Goal: Information Seeking & Learning: Learn about a topic

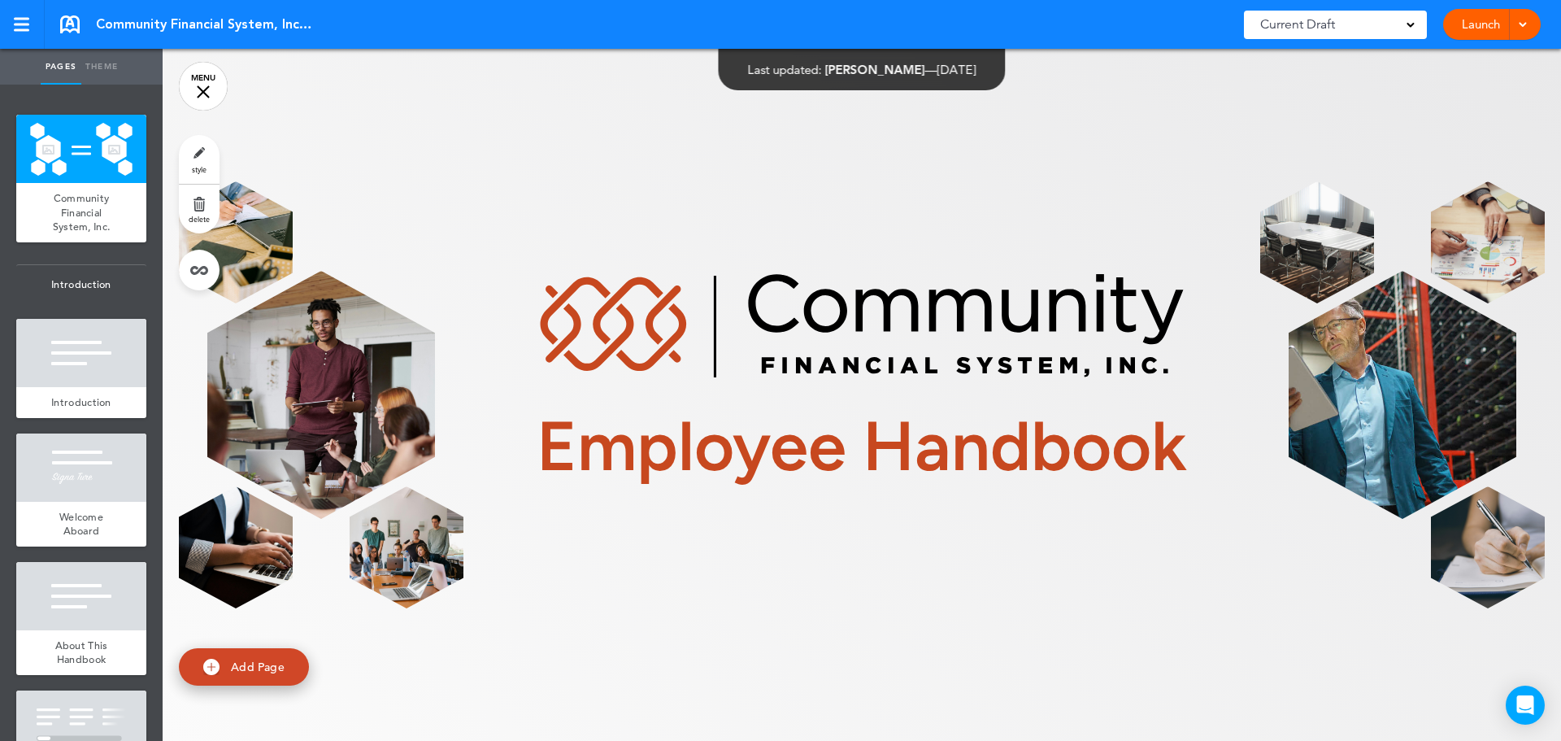
click at [204, 86] on link "MENU" at bounding box center [203, 86] width 49 height 49
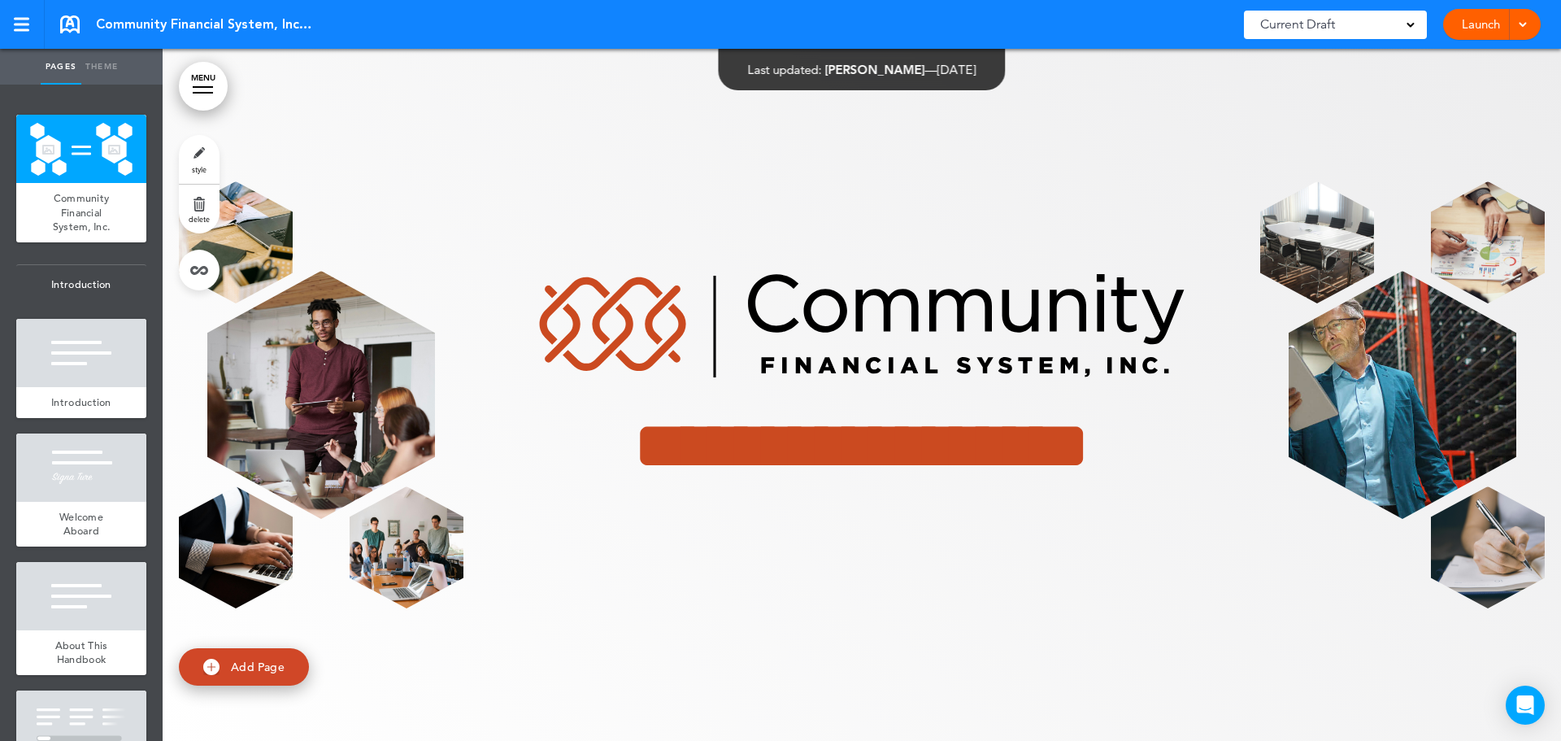
click at [204, 86] on div at bounding box center [203, 87] width 20 height 2
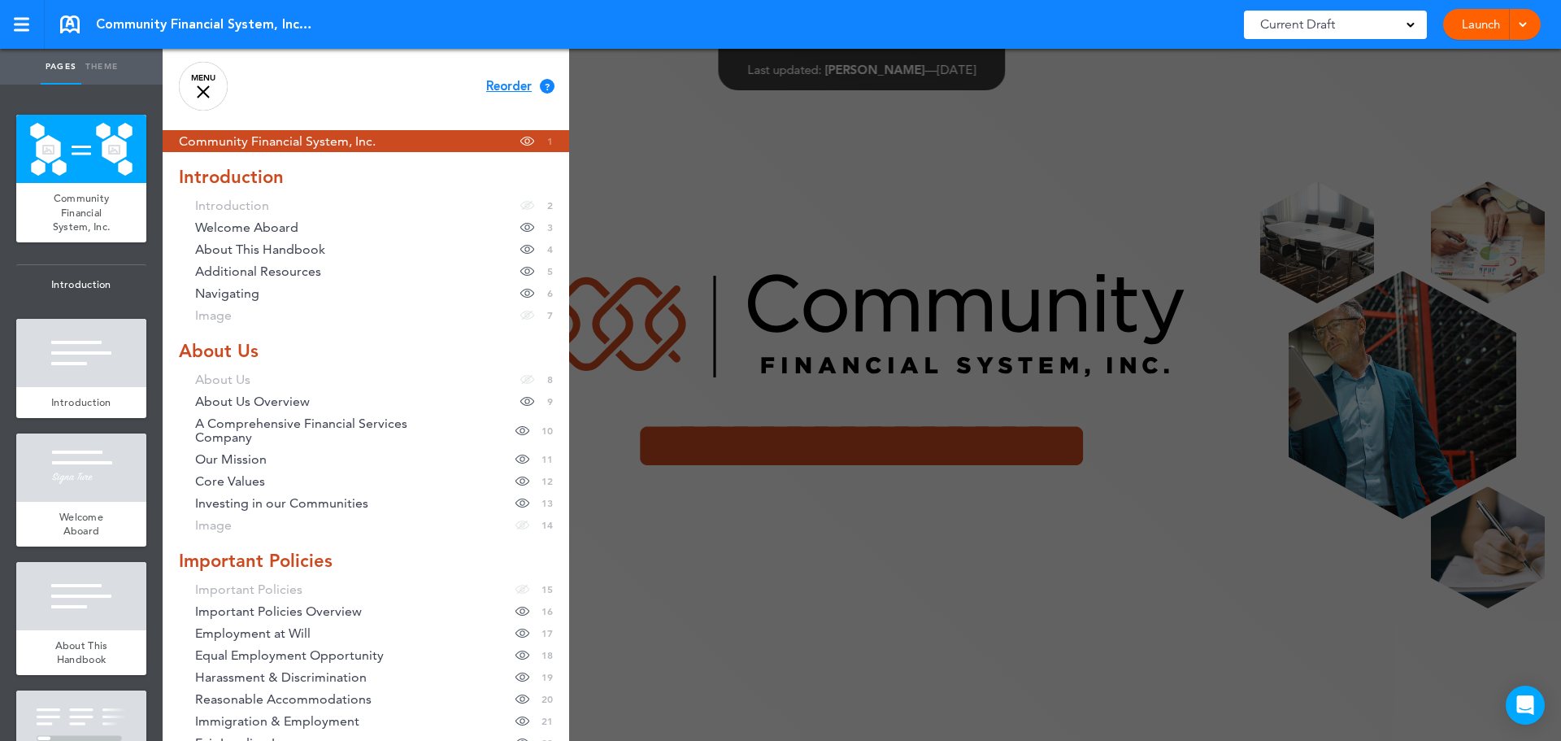
click at [204, 86] on link "MENU" at bounding box center [203, 86] width 49 height 49
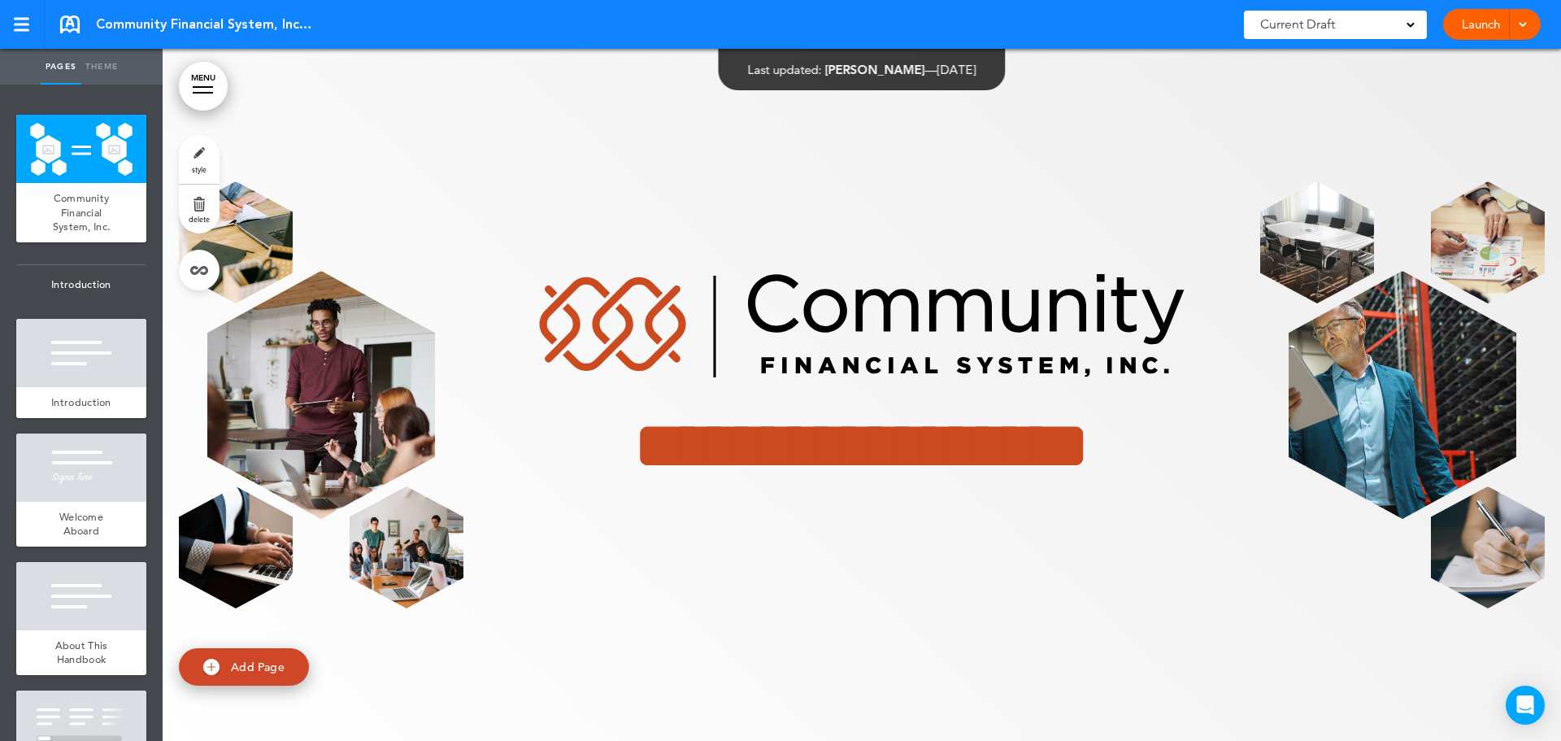
click at [200, 91] on link "MENU" at bounding box center [203, 86] width 49 height 49
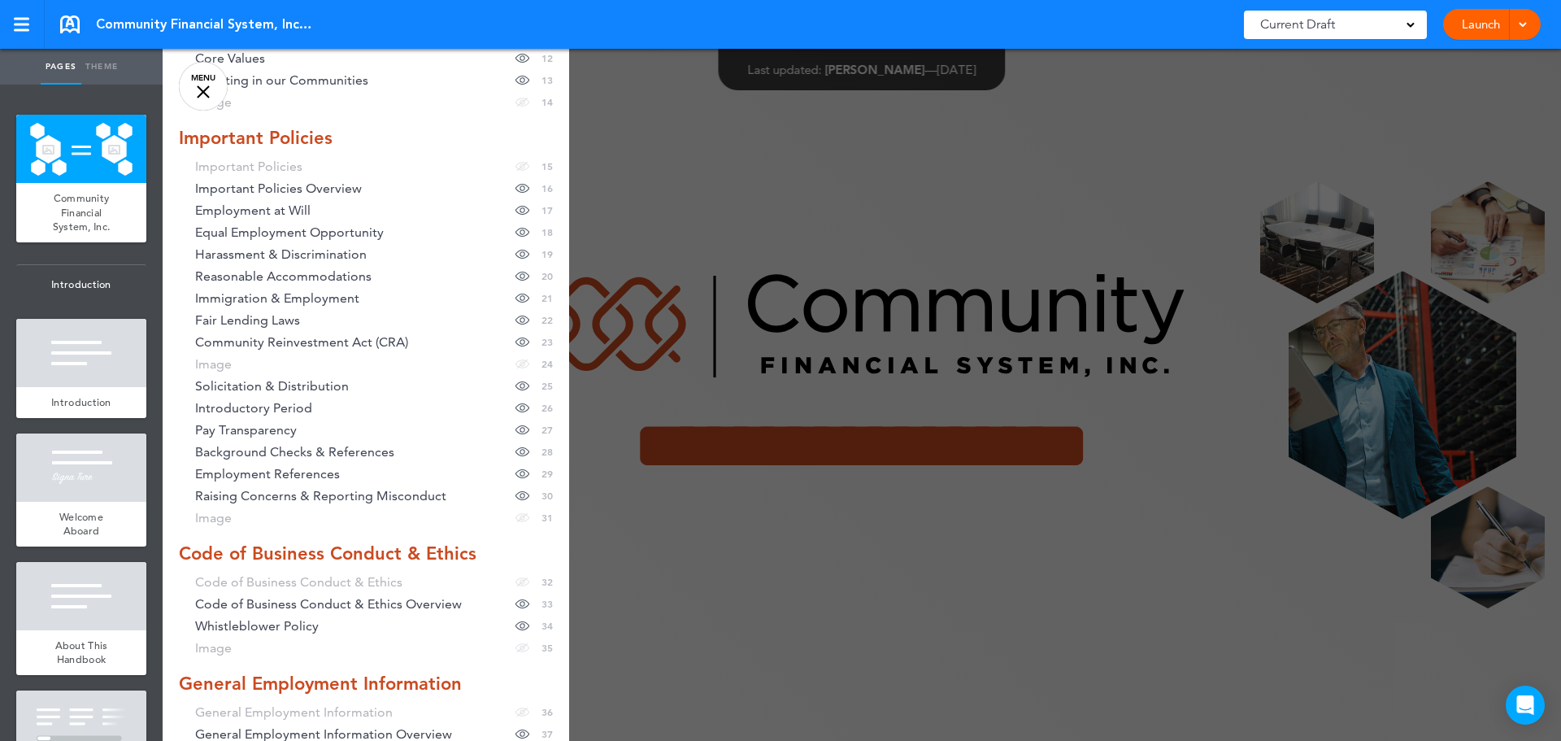
scroll to position [488, 0]
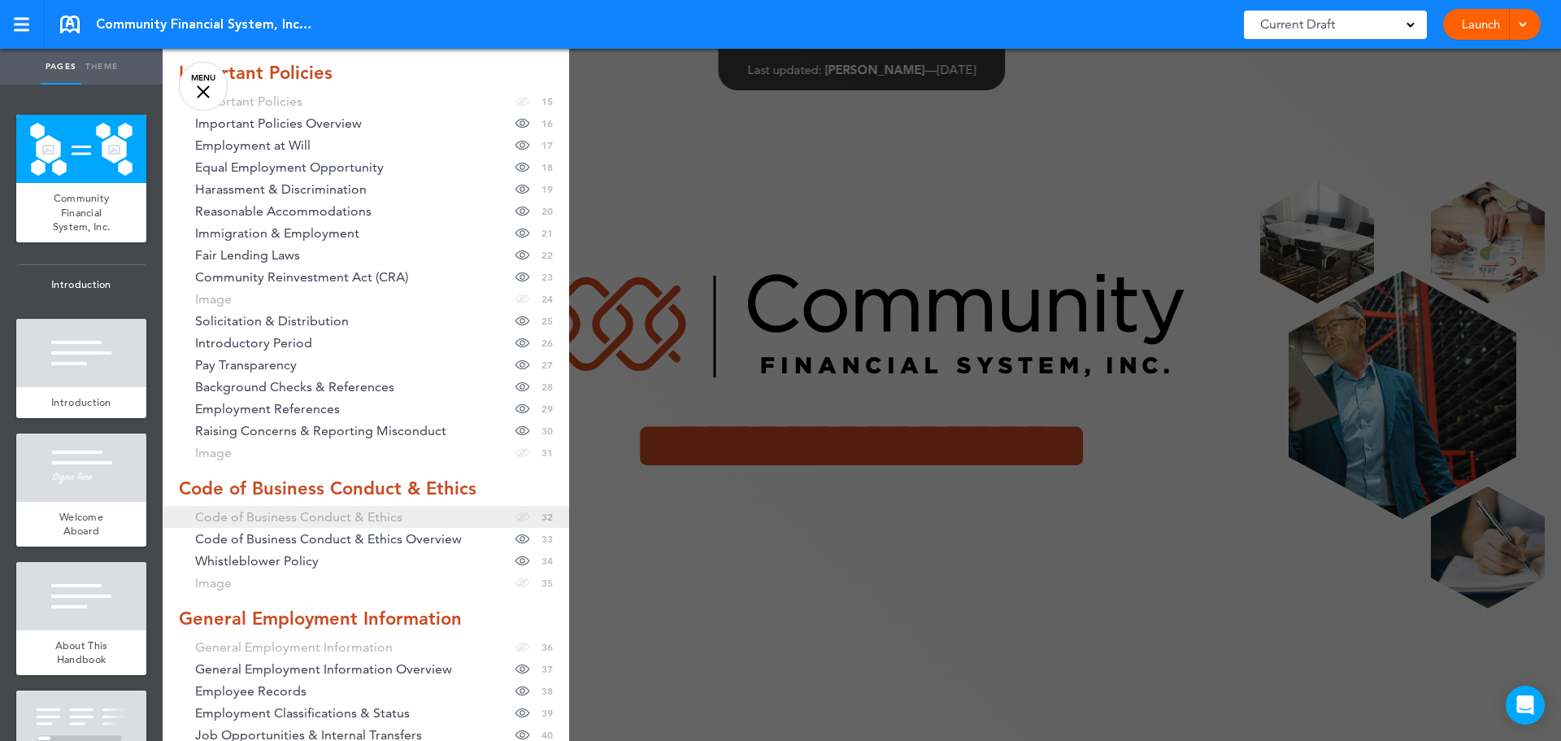
click at [342, 517] on span "Code of Business Conduct & Ethics" at bounding box center [298, 517] width 207 height 14
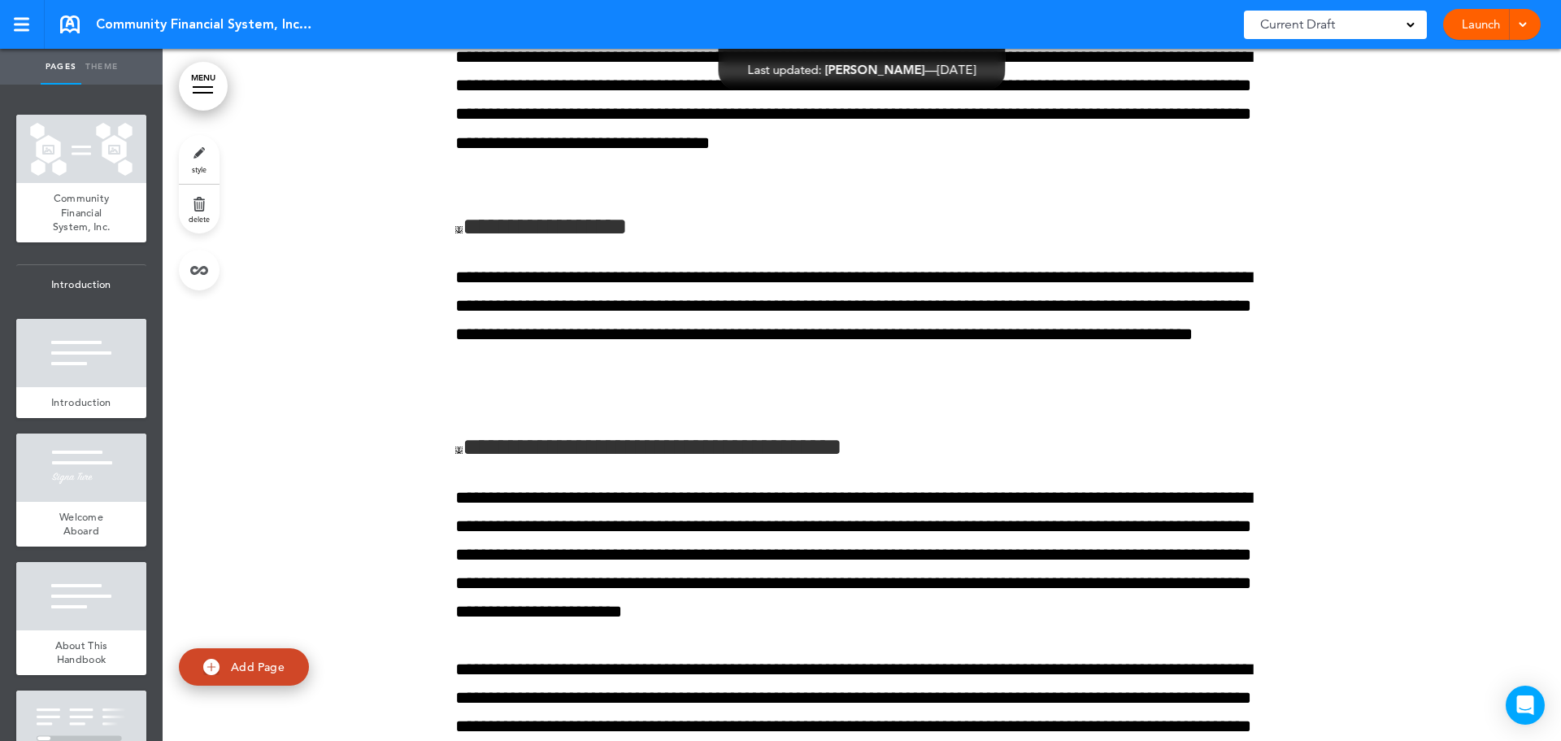
scroll to position [39629, 0]
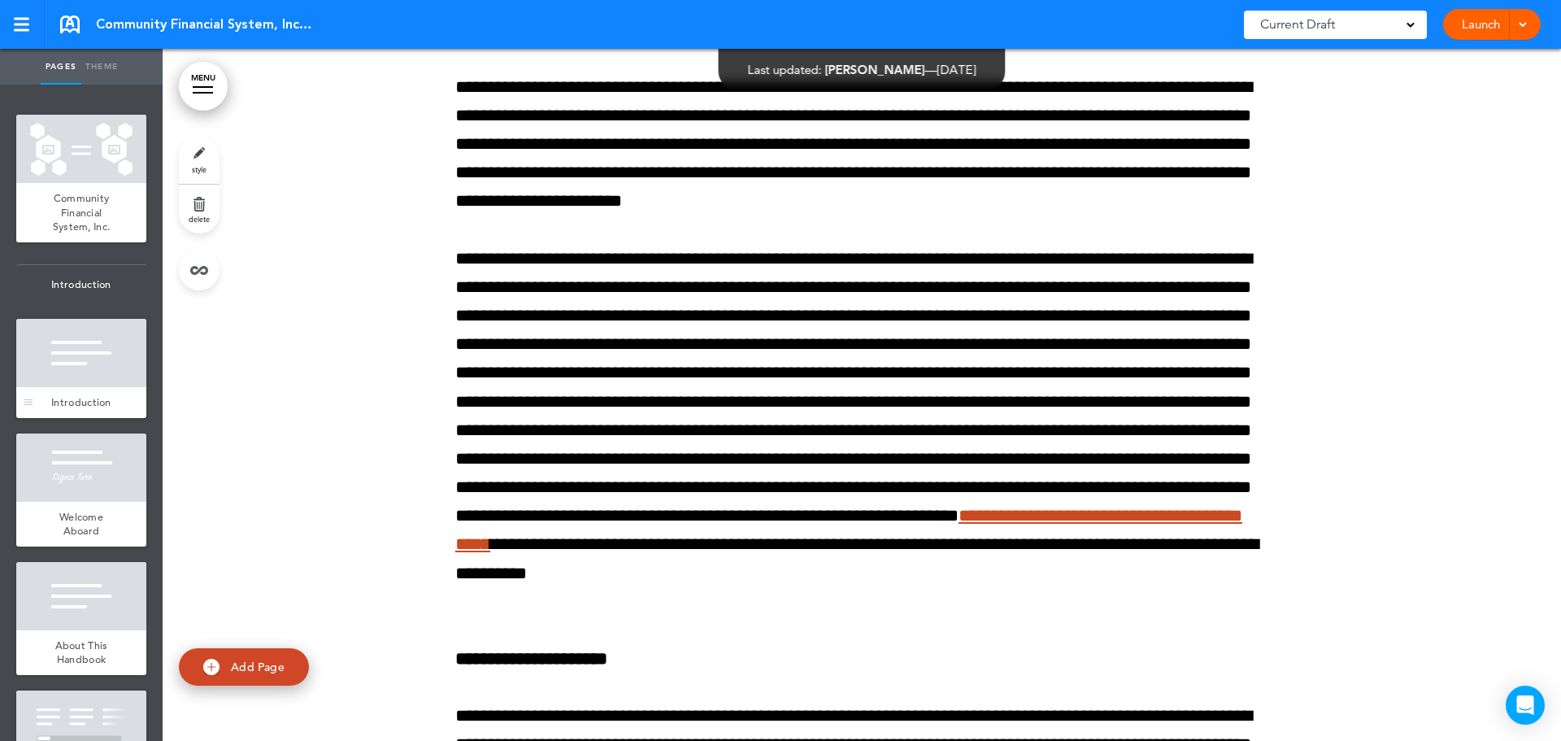
click at [76, 397] on span "Introduction" at bounding box center [81, 402] width 60 height 14
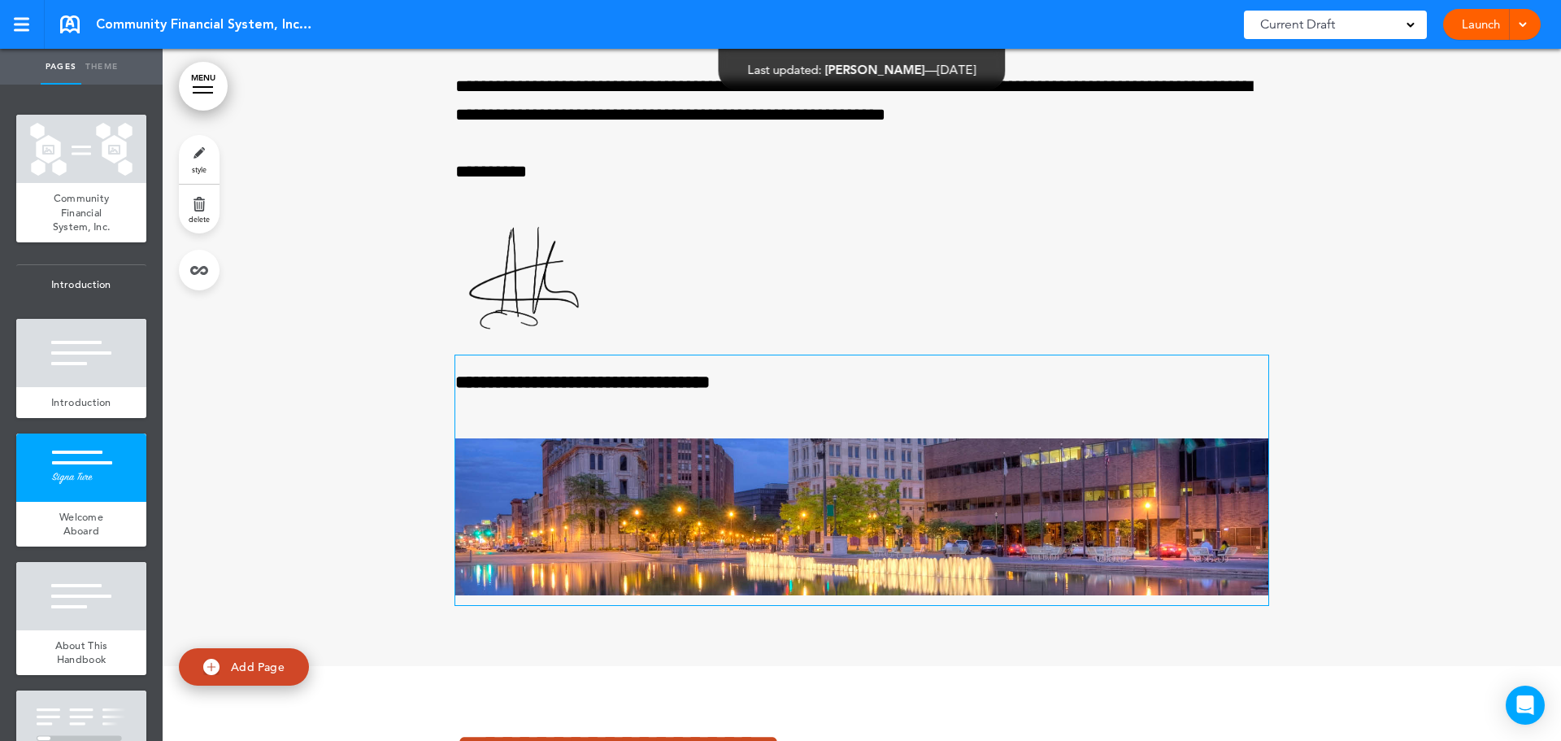
scroll to position [1993, 0]
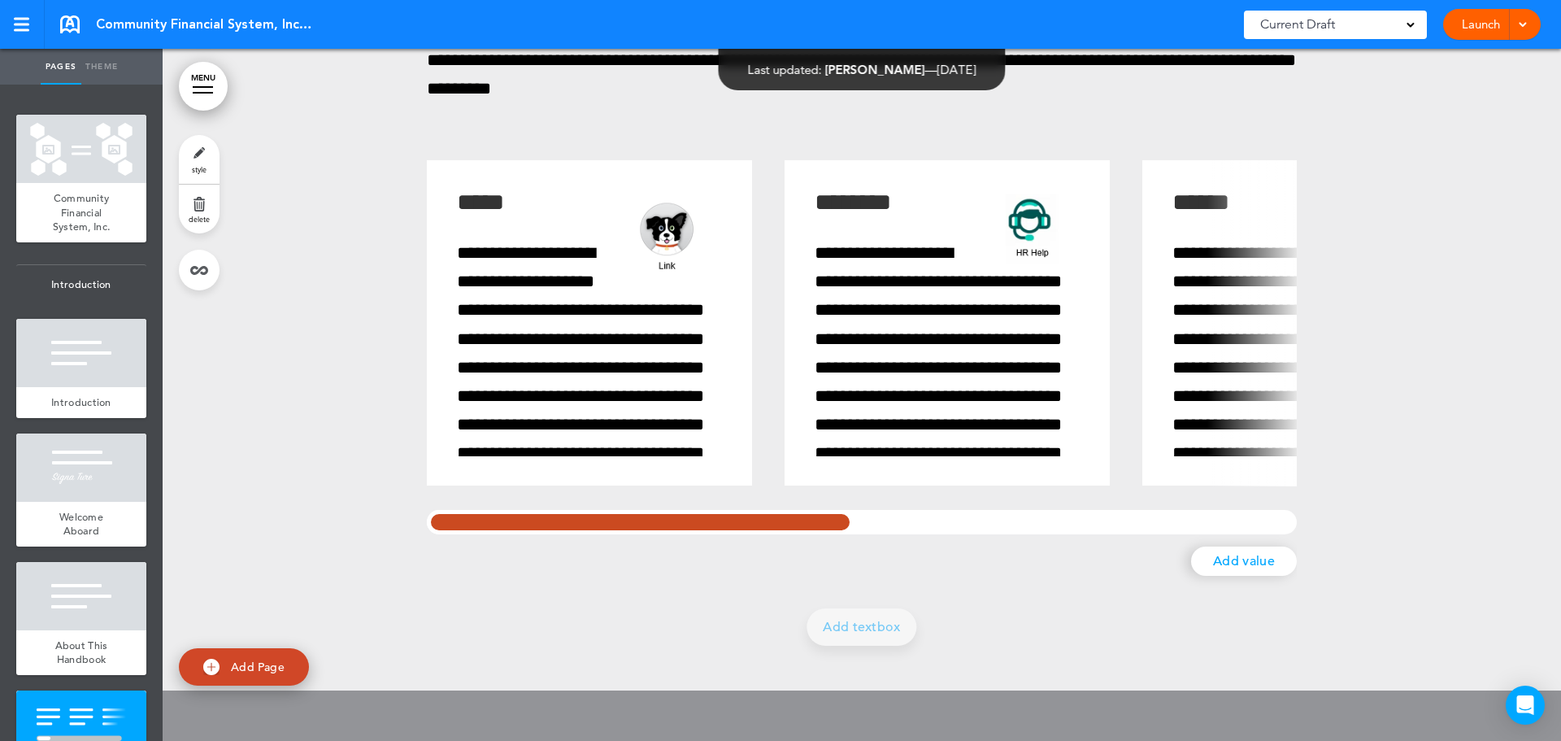
scroll to position [3945, 0]
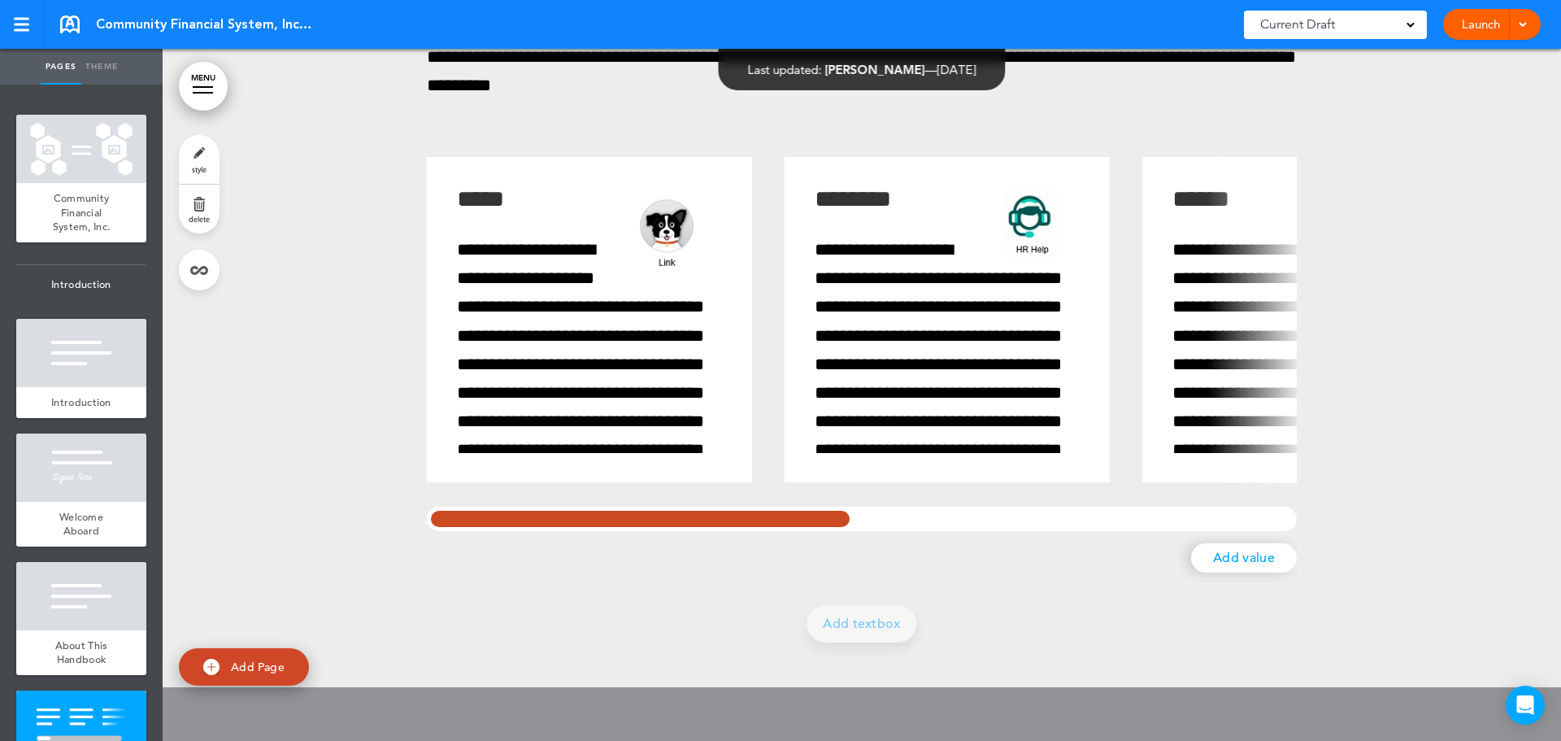
click at [760, 516] on div at bounding box center [640, 519] width 427 height 24
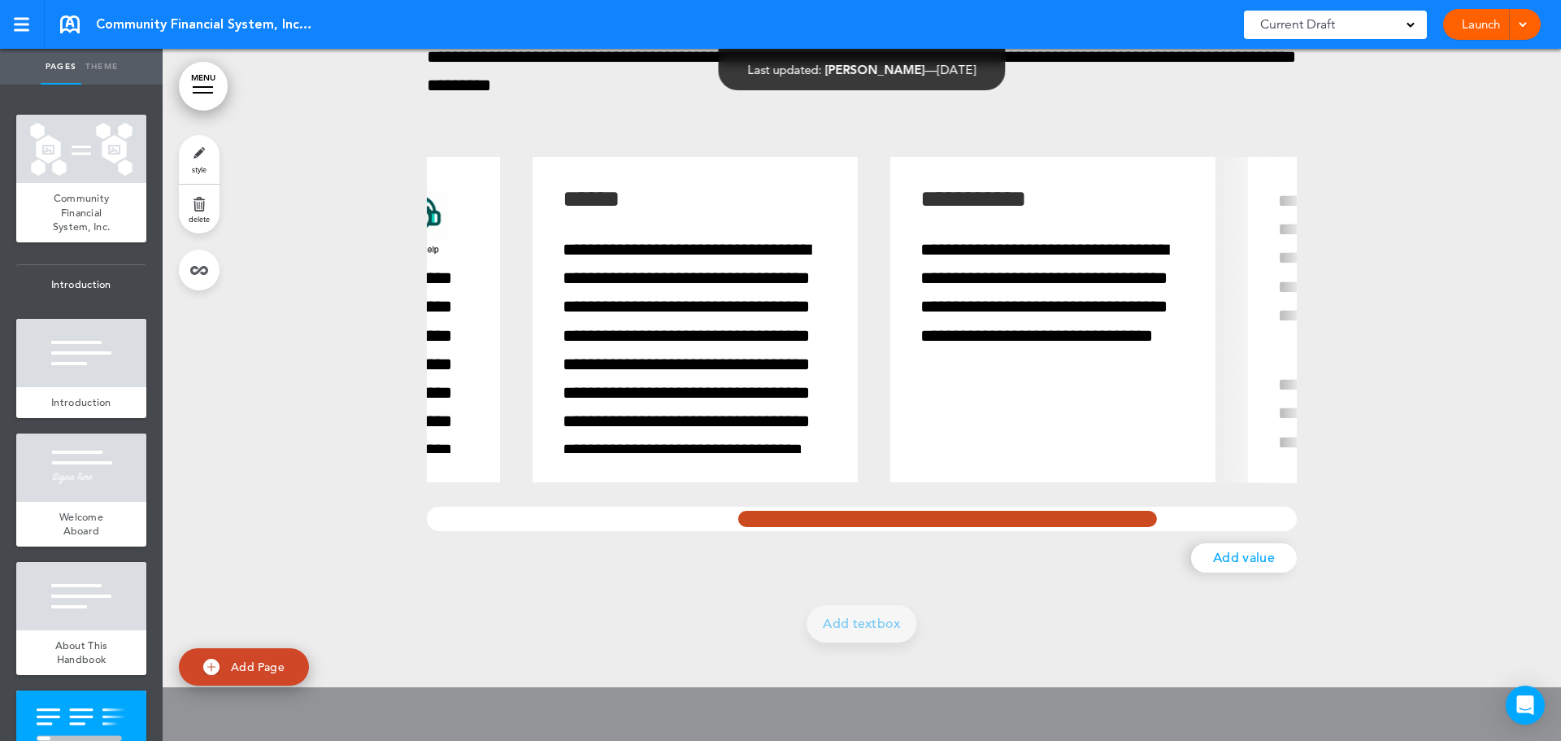
scroll to position [0, 886]
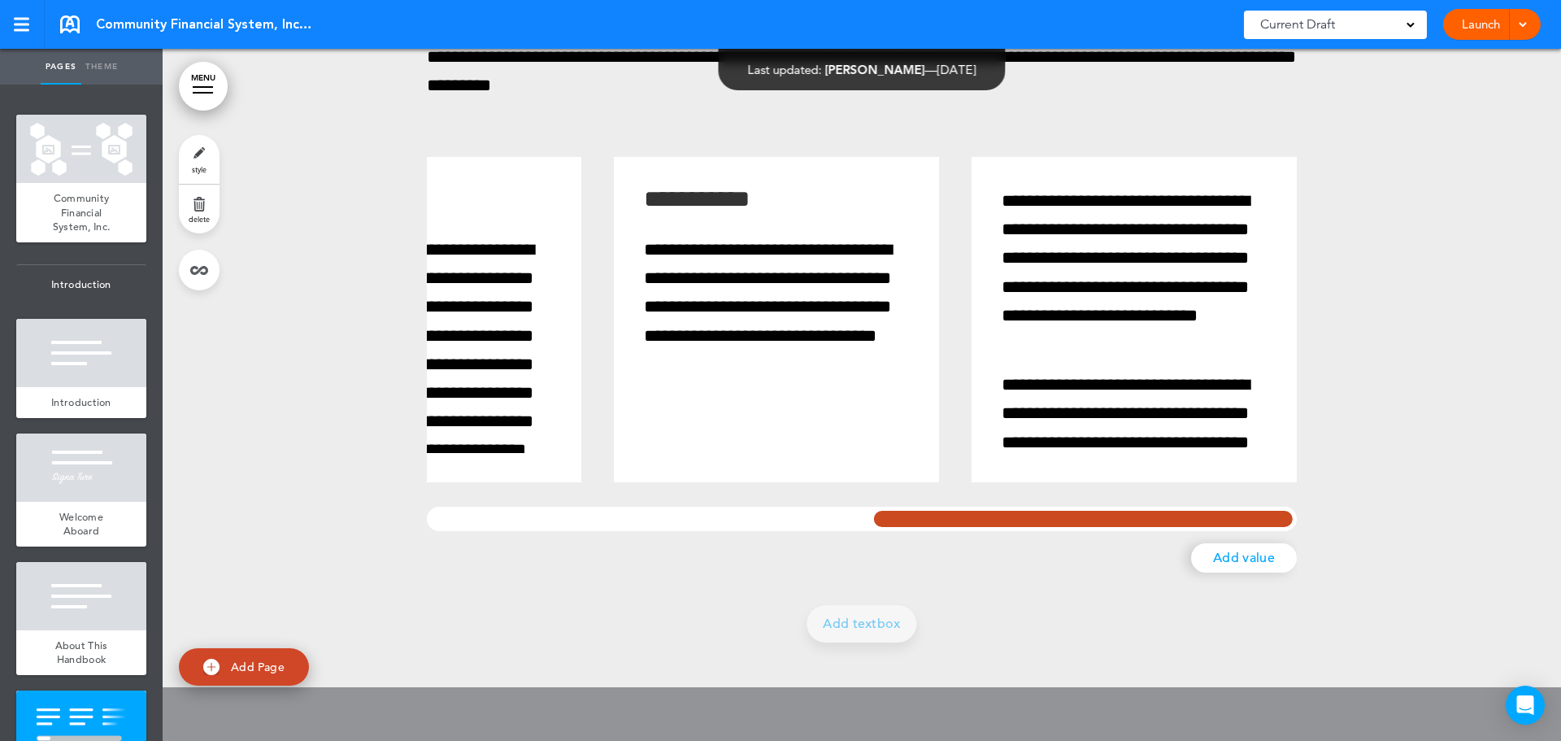
click at [1264, 523] on div at bounding box center [1083, 519] width 427 height 24
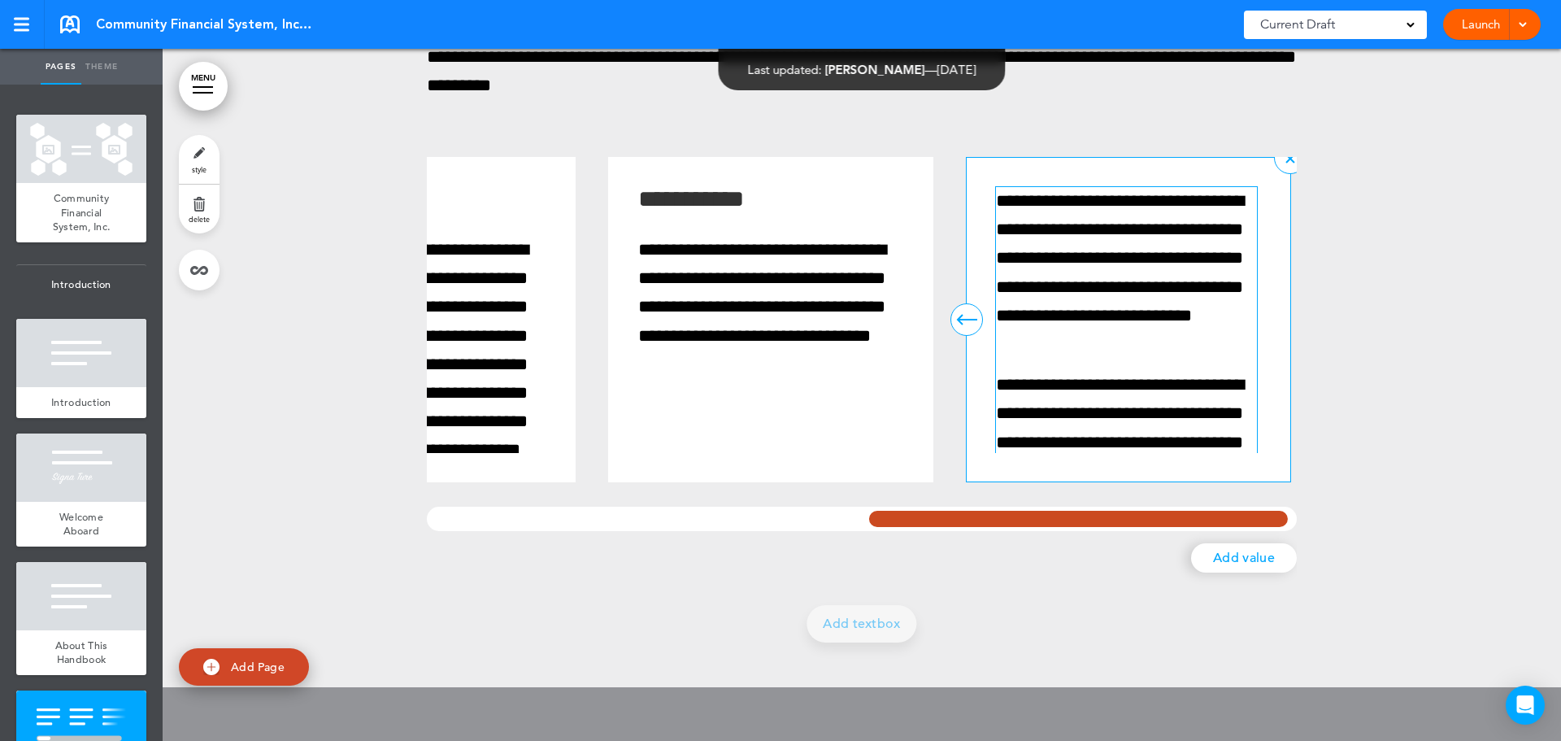
scroll to position [0, 895]
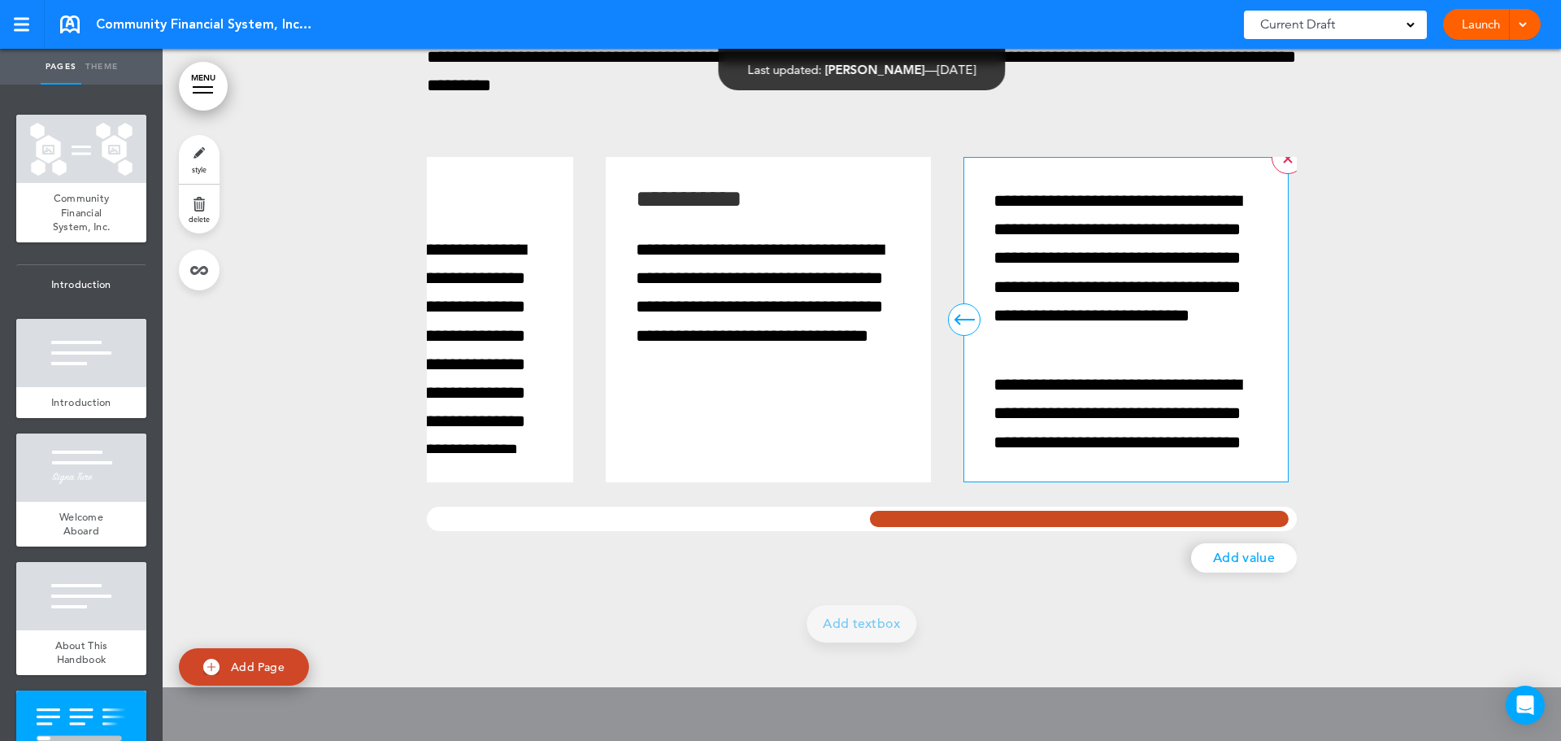
click at [1283, 155] on div at bounding box center [1287, 158] width 9 height 9
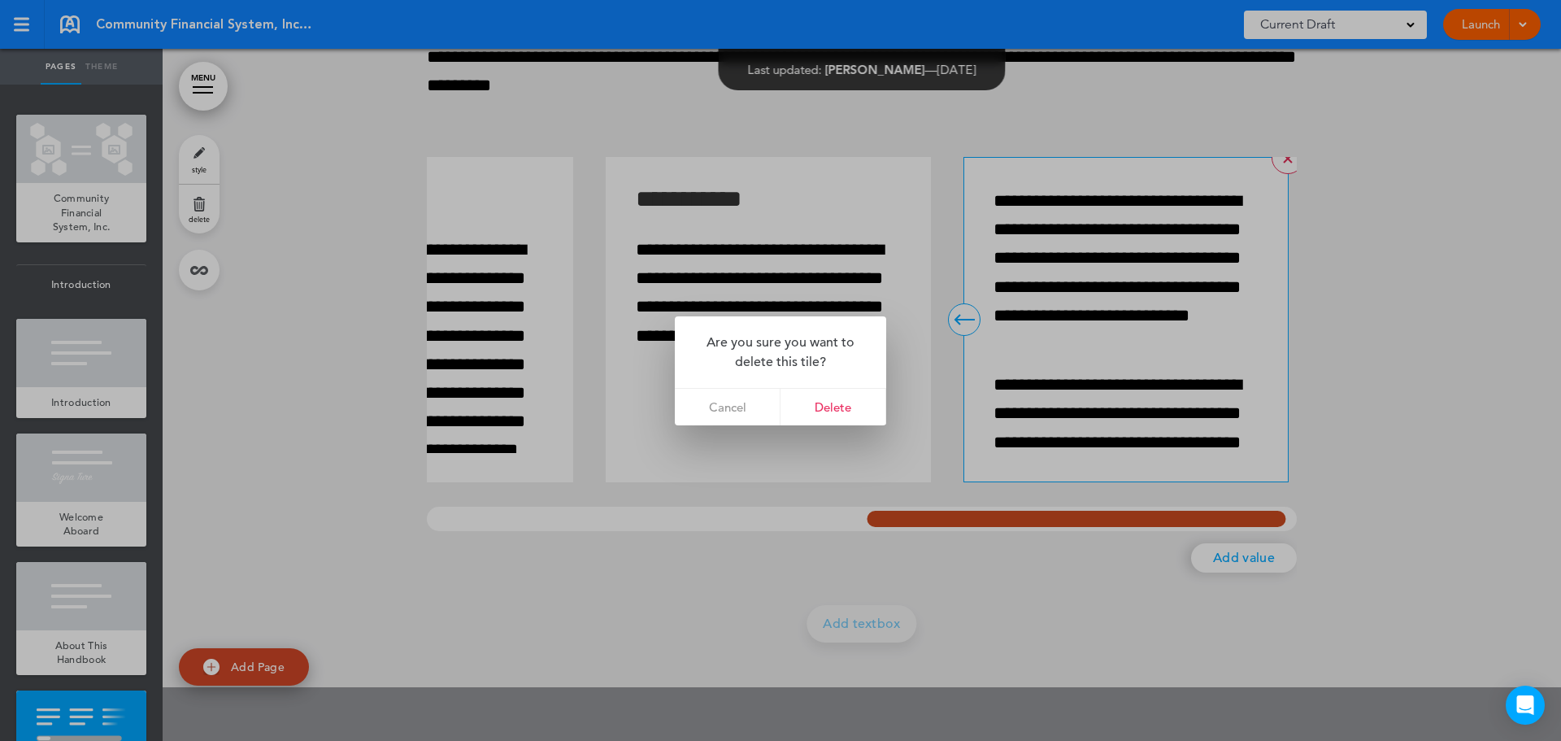
scroll to position [0, 886]
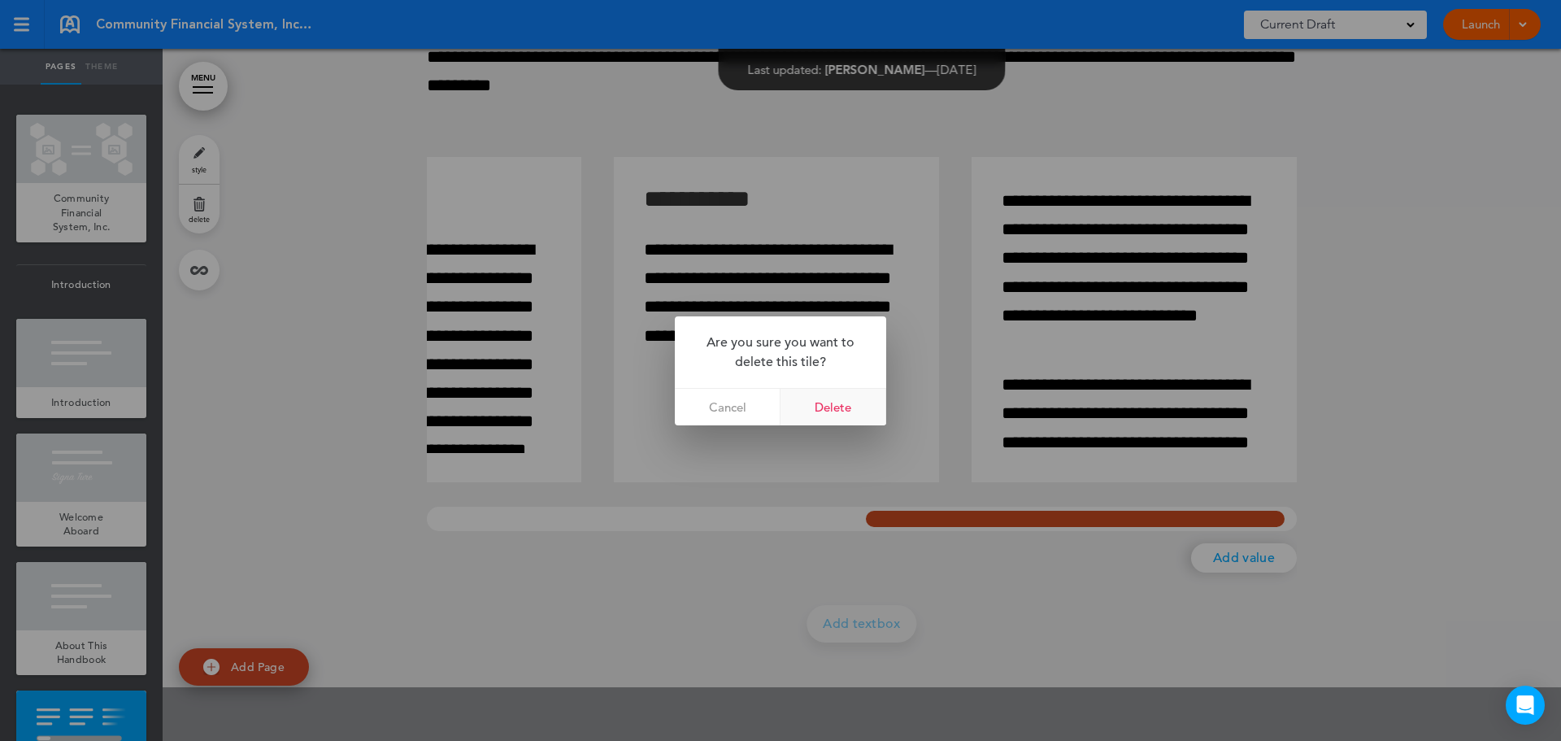
click at [833, 407] on link "Delete" at bounding box center [834, 407] width 106 height 37
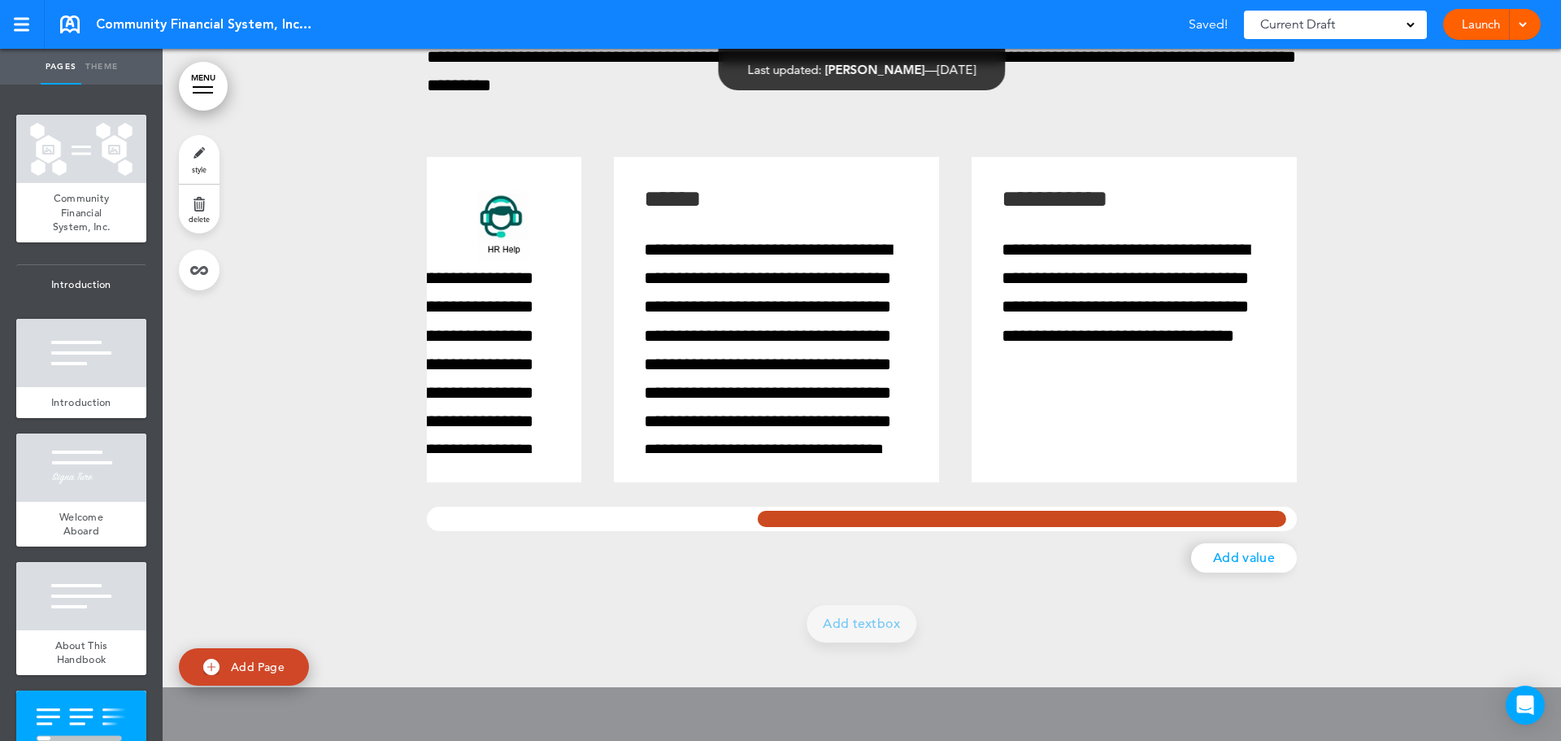
scroll to position [0, 529]
click at [1380, 306] on div at bounding box center [862, 238] width 1399 height 899
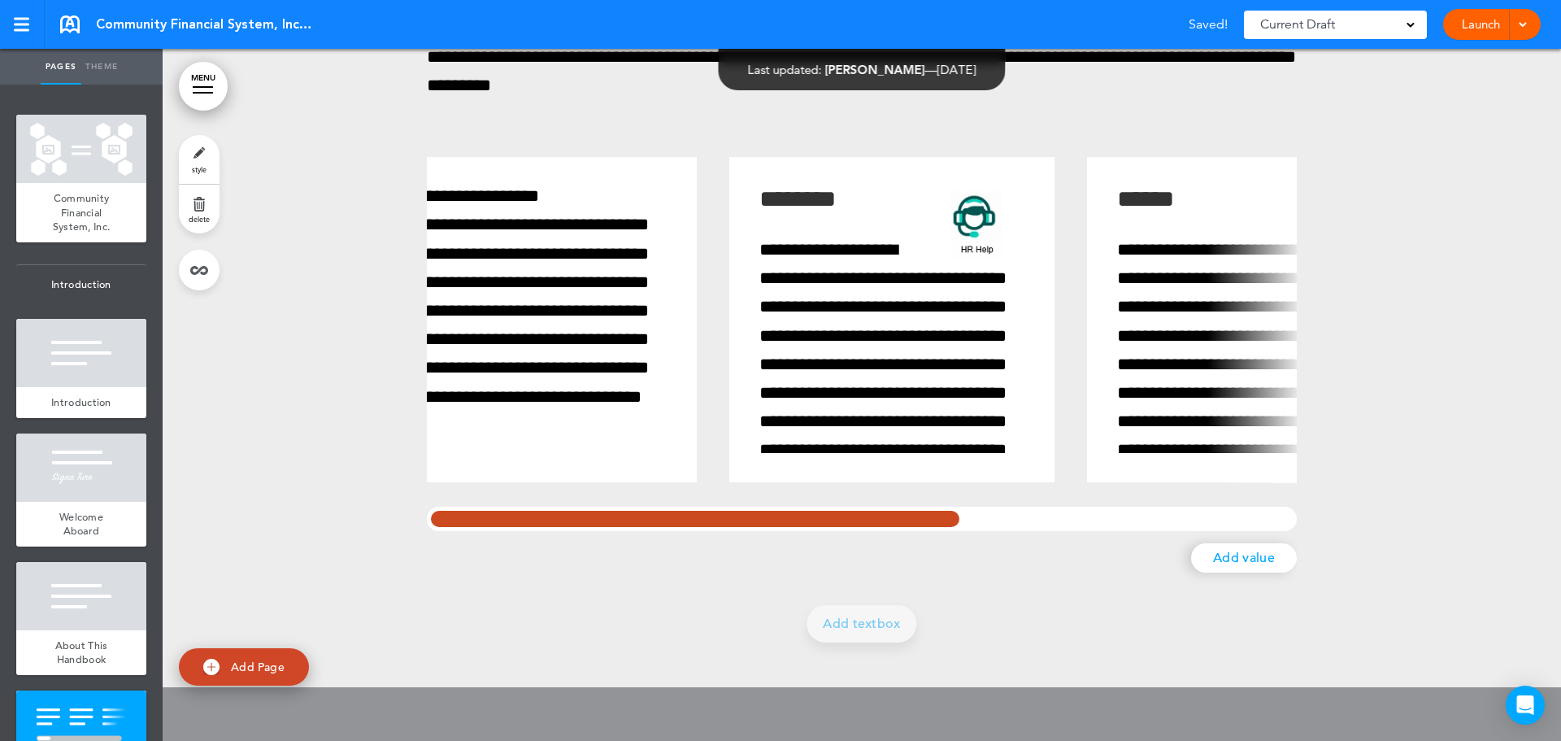
scroll to position [0, 0]
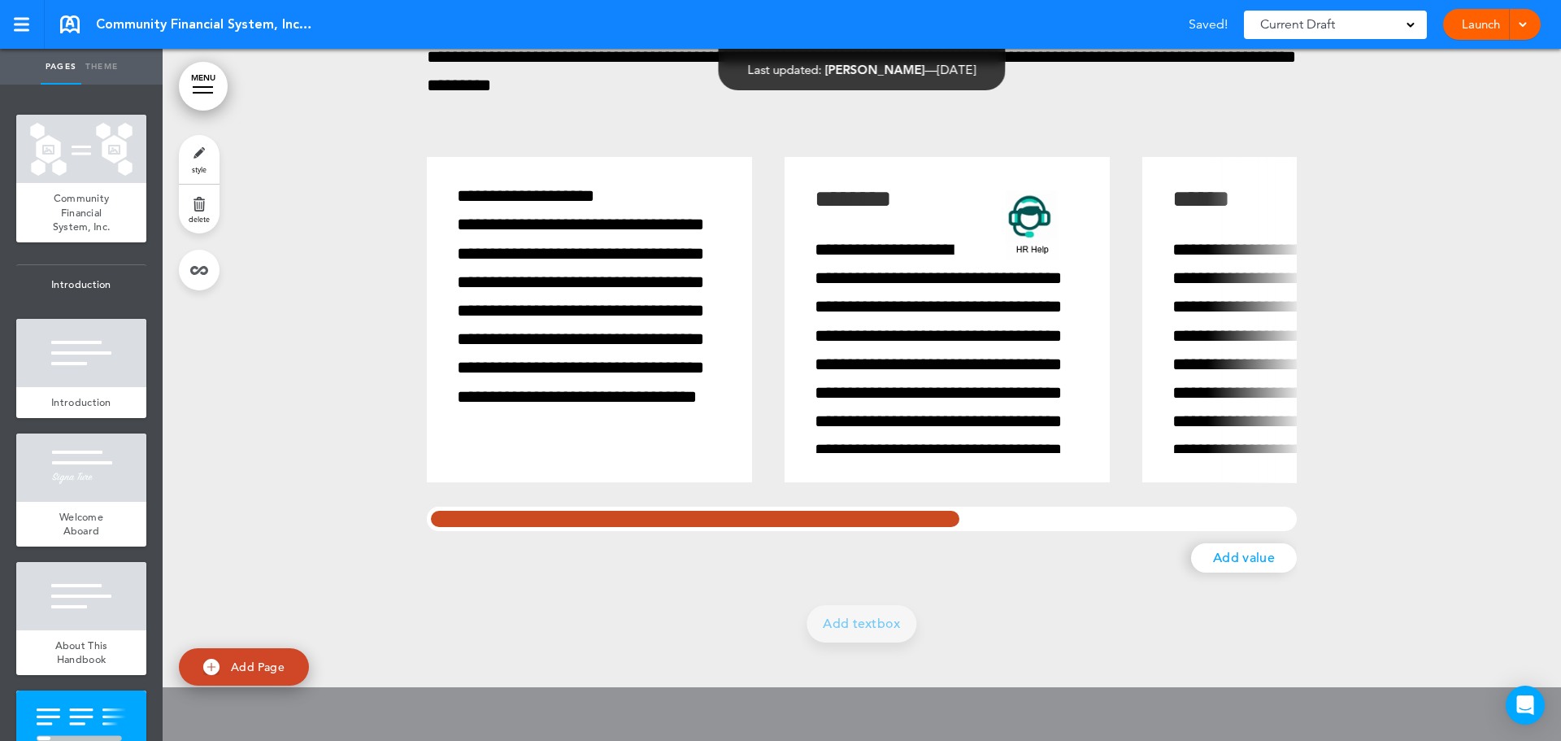
click at [760, 525] on div at bounding box center [695, 519] width 537 height 24
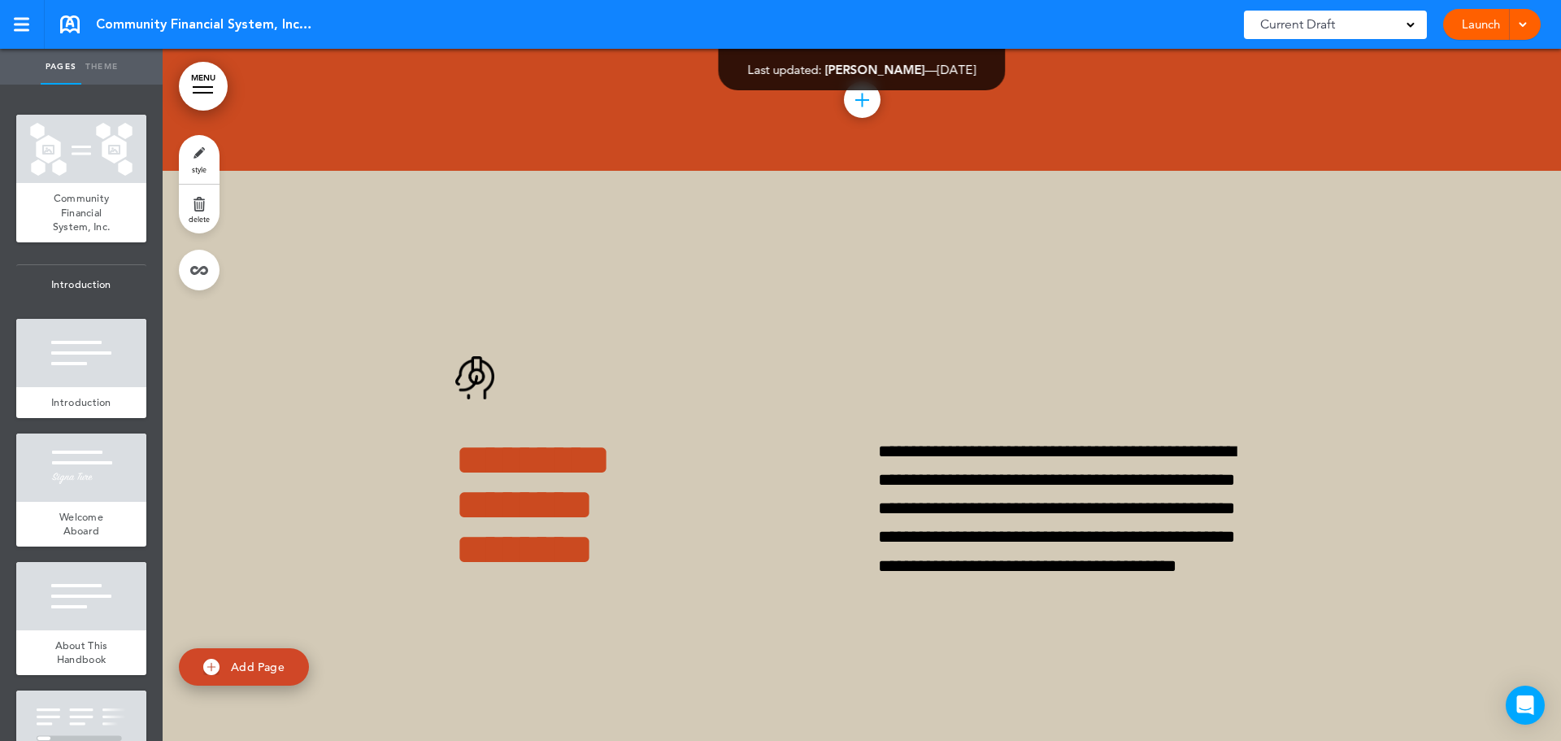
scroll to position [14030, 0]
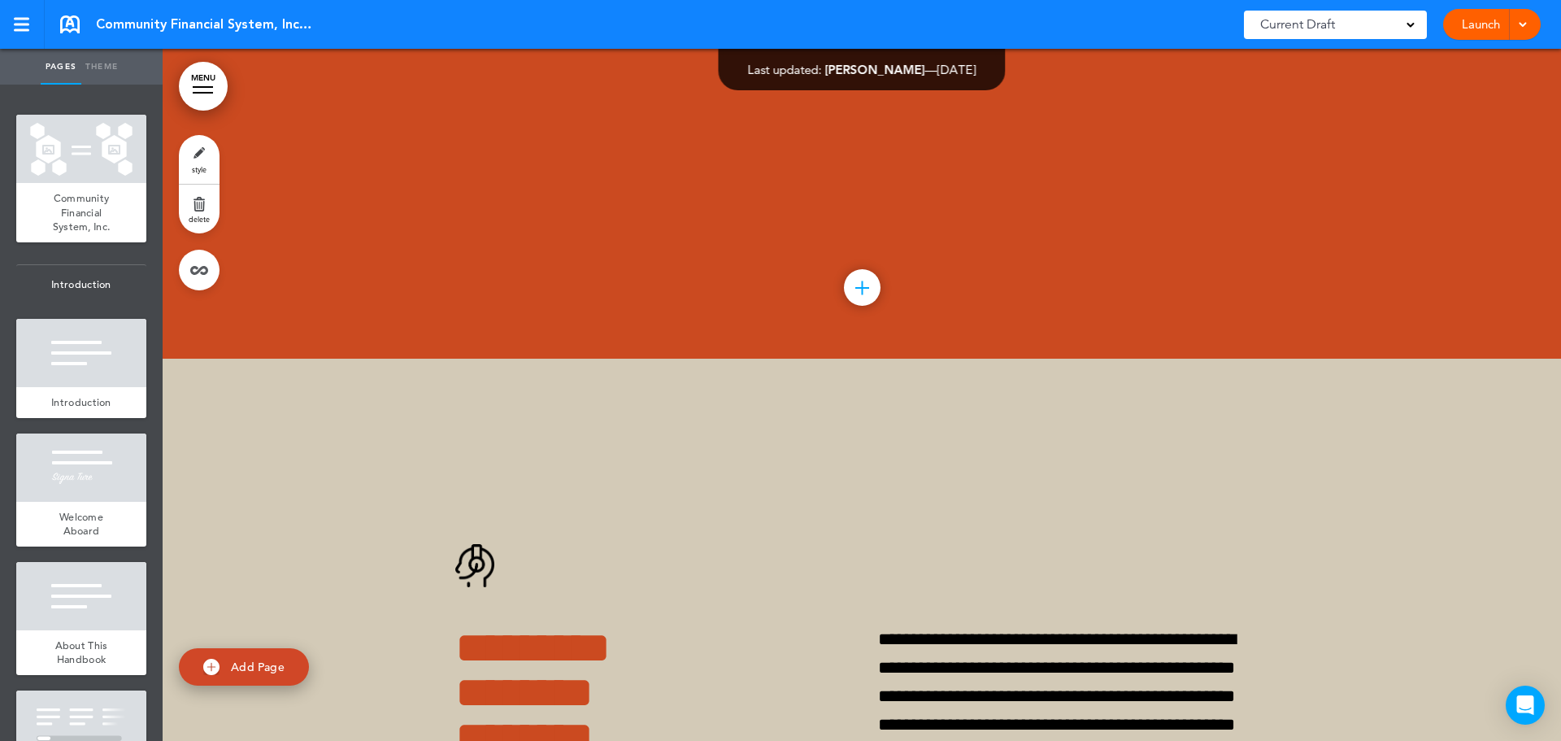
click at [211, 85] on link "MENU" at bounding box center [203, 86] width 49 height 49
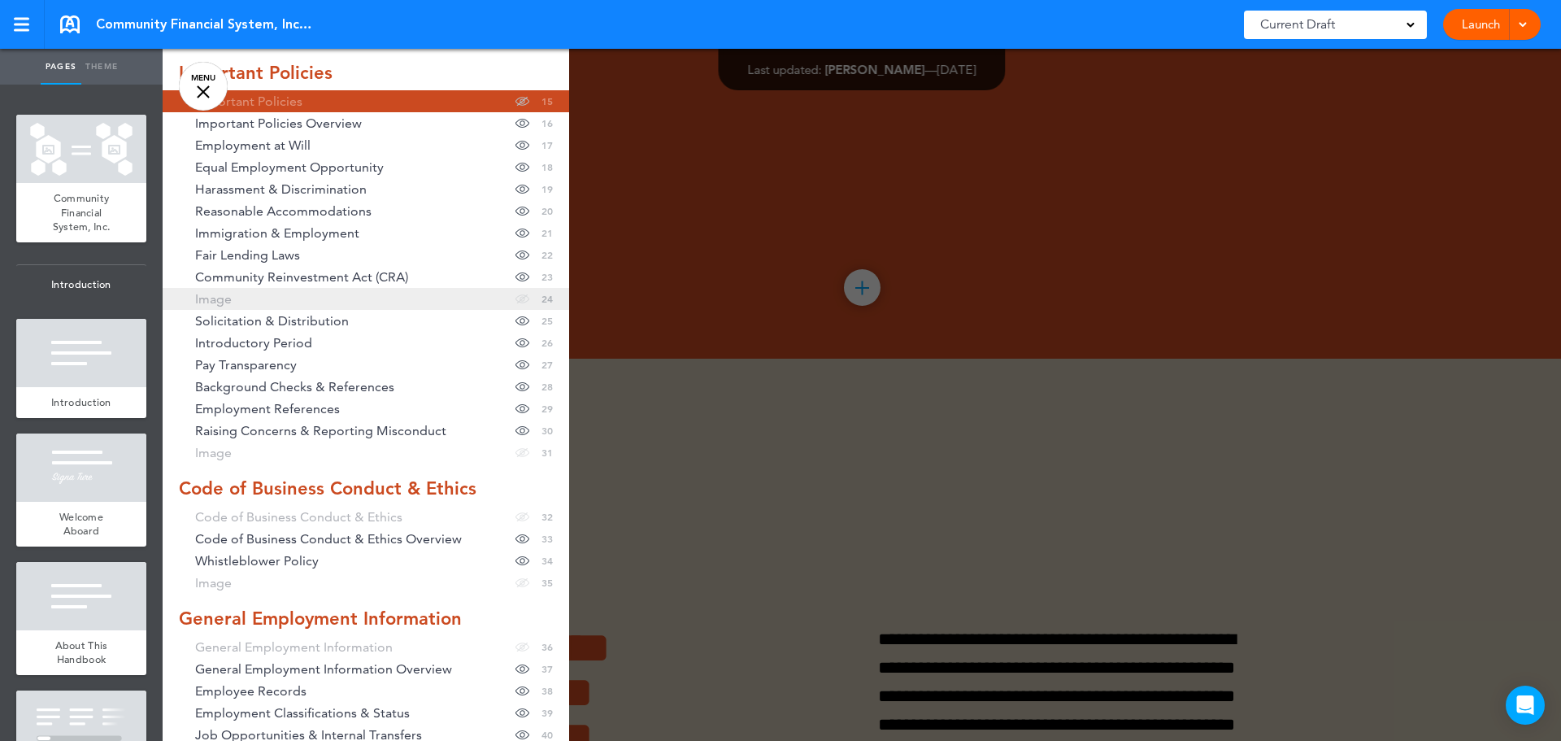
click at [200, 303] on span "Image" at bounding box center [213, 299] width 37 height 14
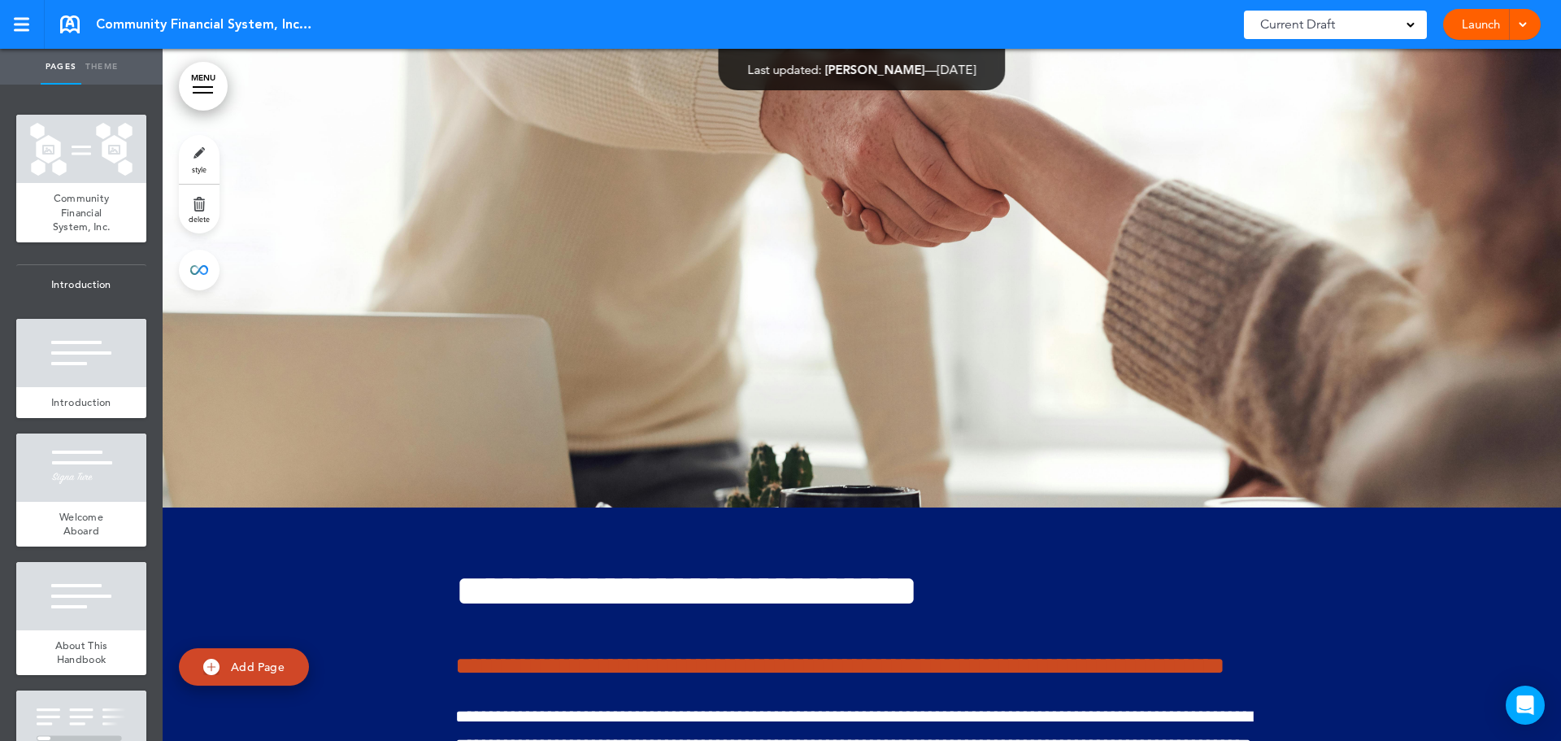
scroll to position [22051, 0]
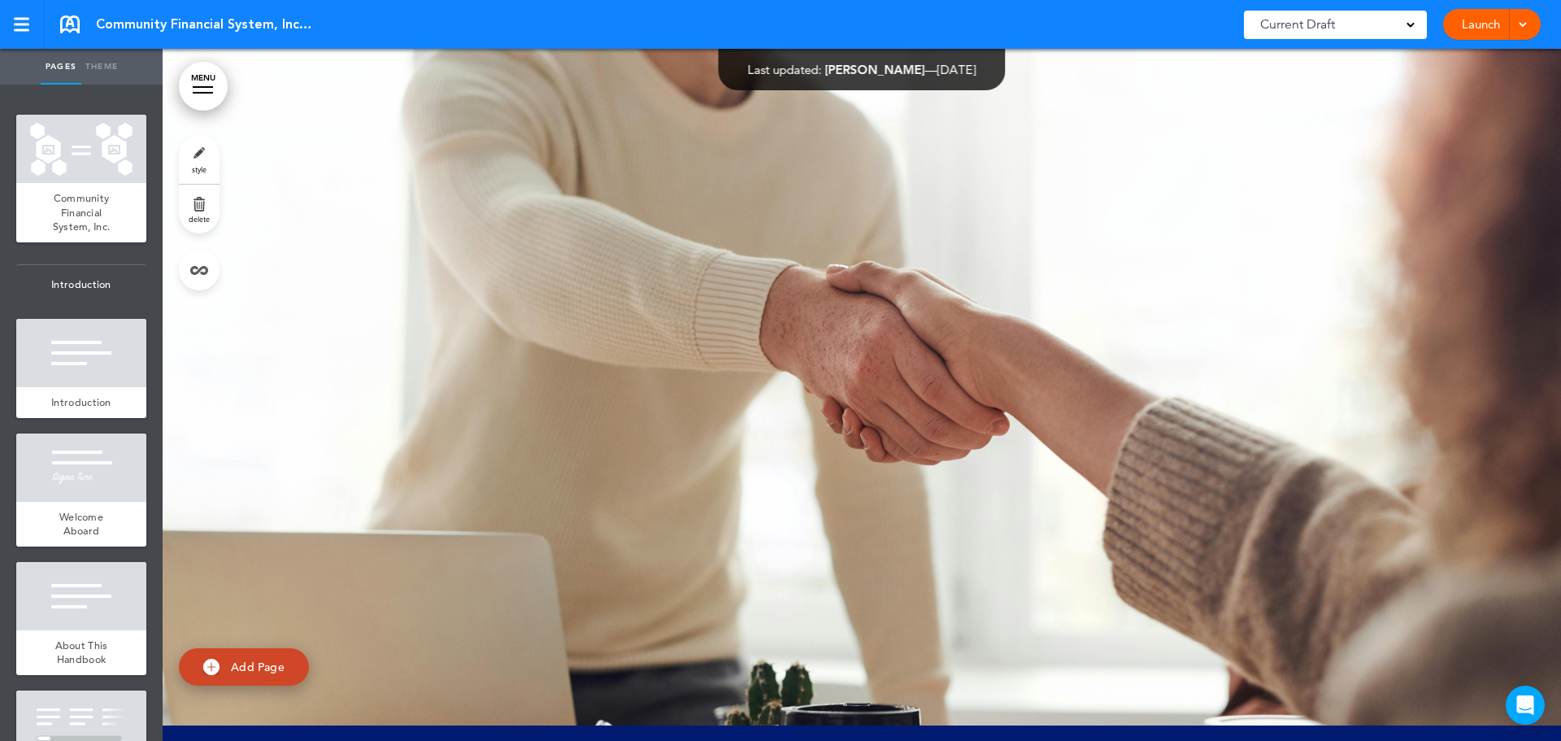
click at [207, 82] on link "MENU" at bounding box center [203, 86] width 49 height 49
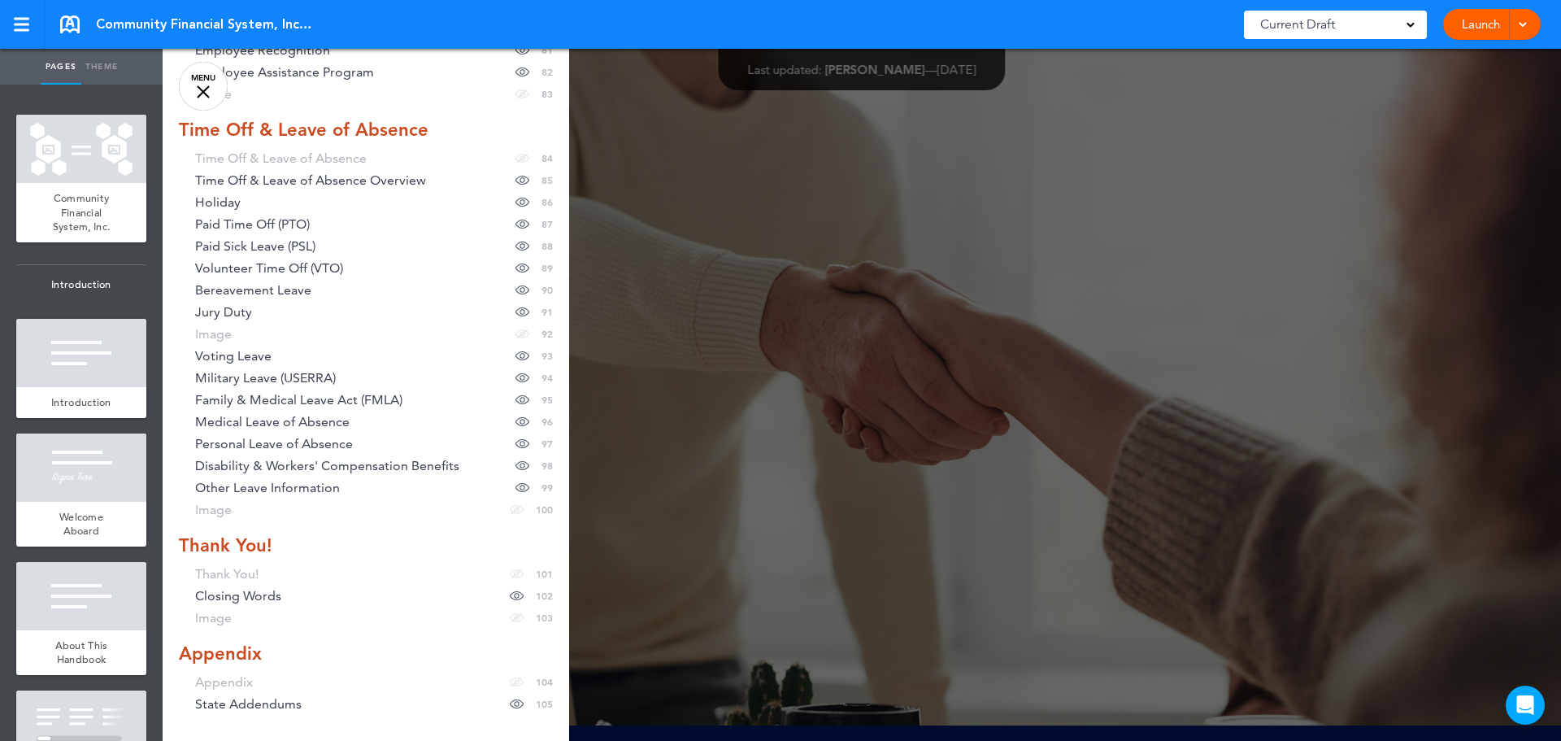
scroll to position [2344, 0]
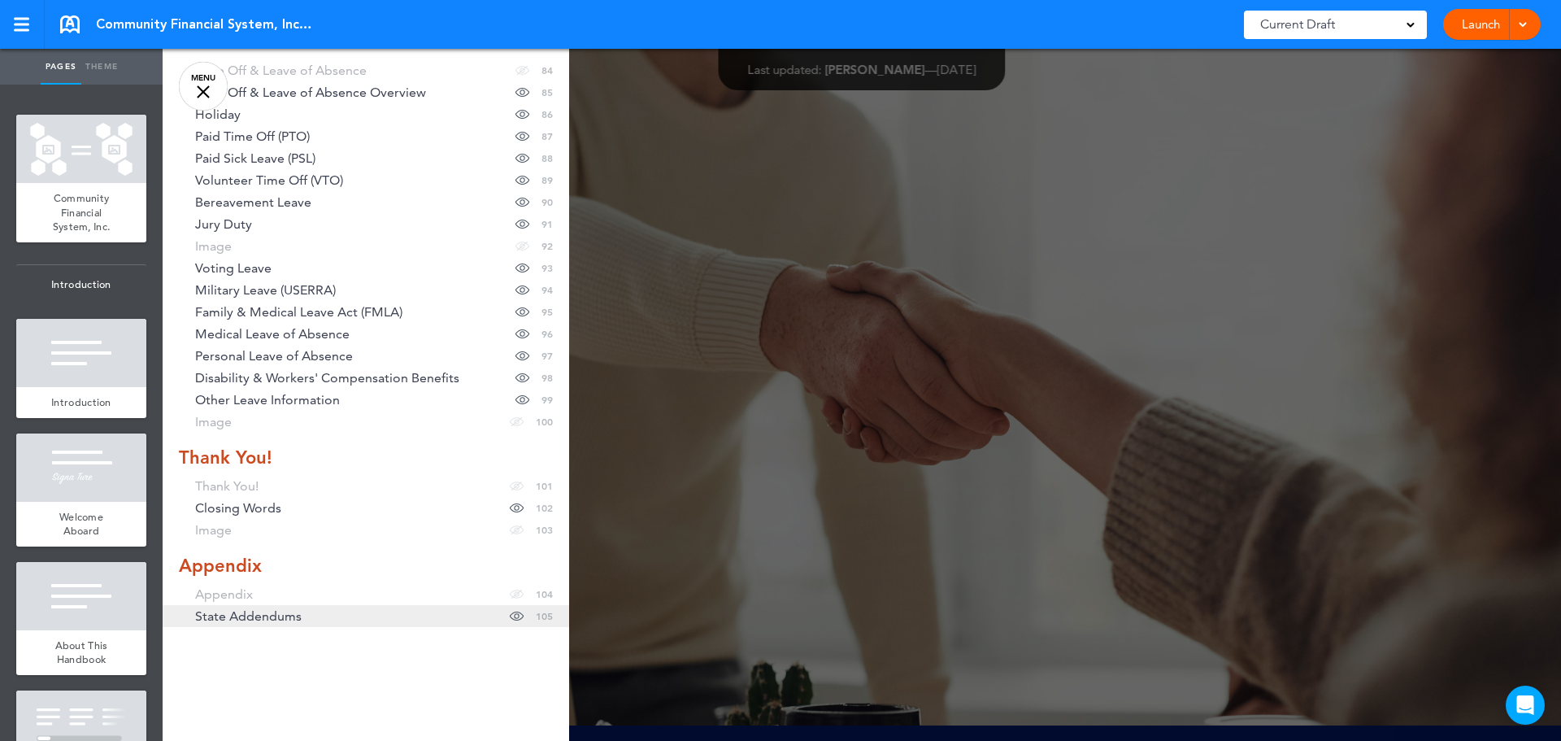
click at [287, 618] on span "State Addendums" at bounding box center [248, 616] width 107 height 14
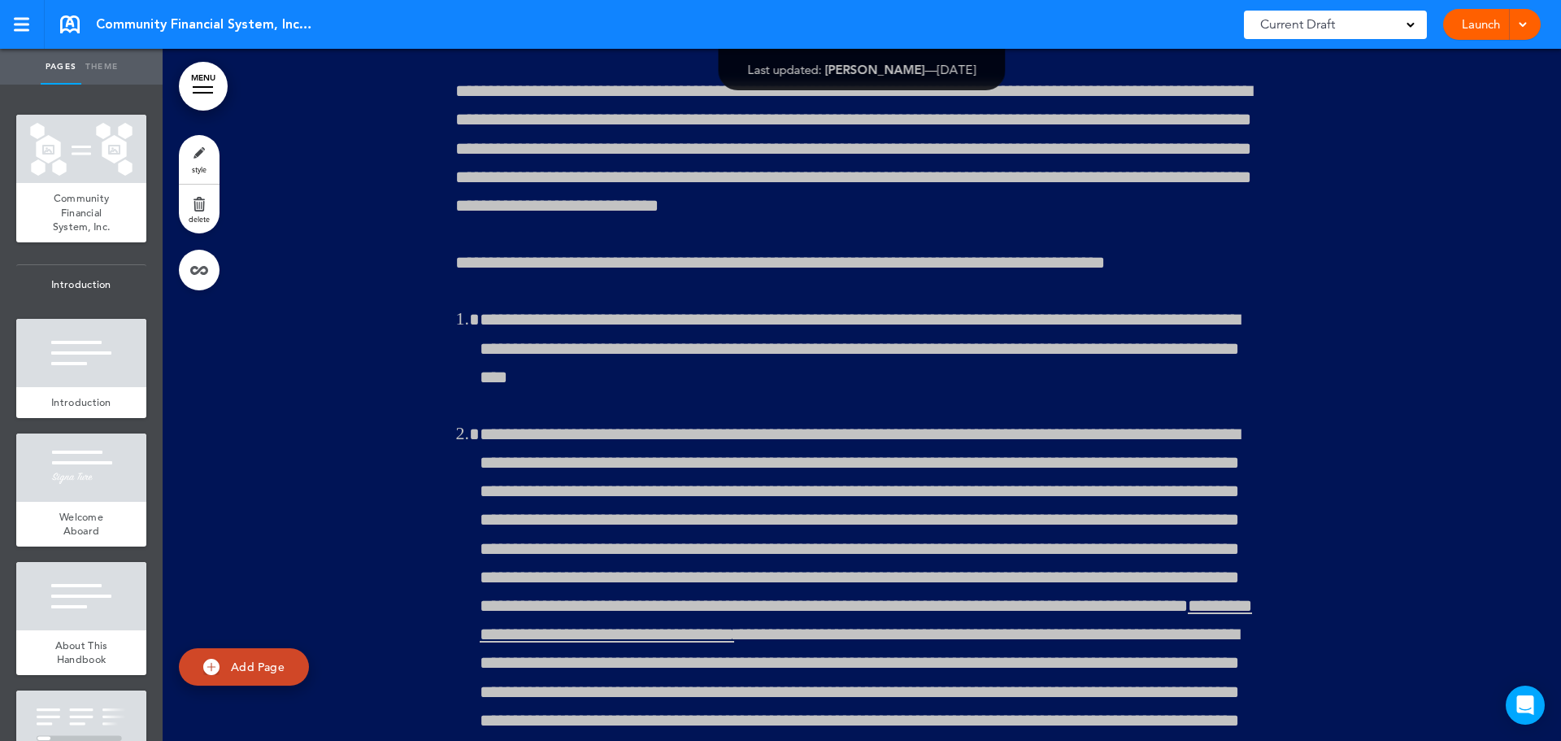
scroll to position [106265, 0]
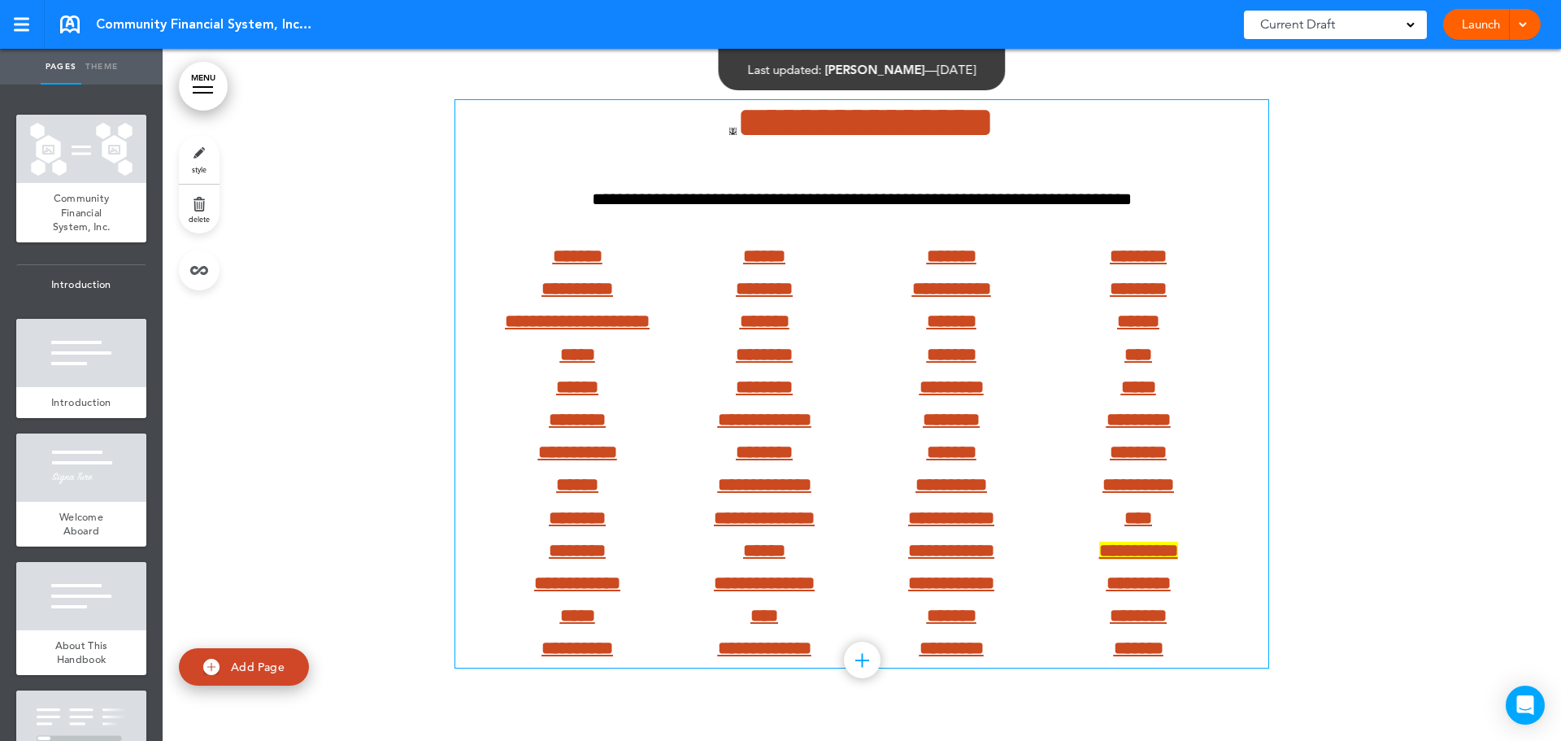
click at [587, 265] on strong "*******" at bounding box center [578, 256] width 50 height 18
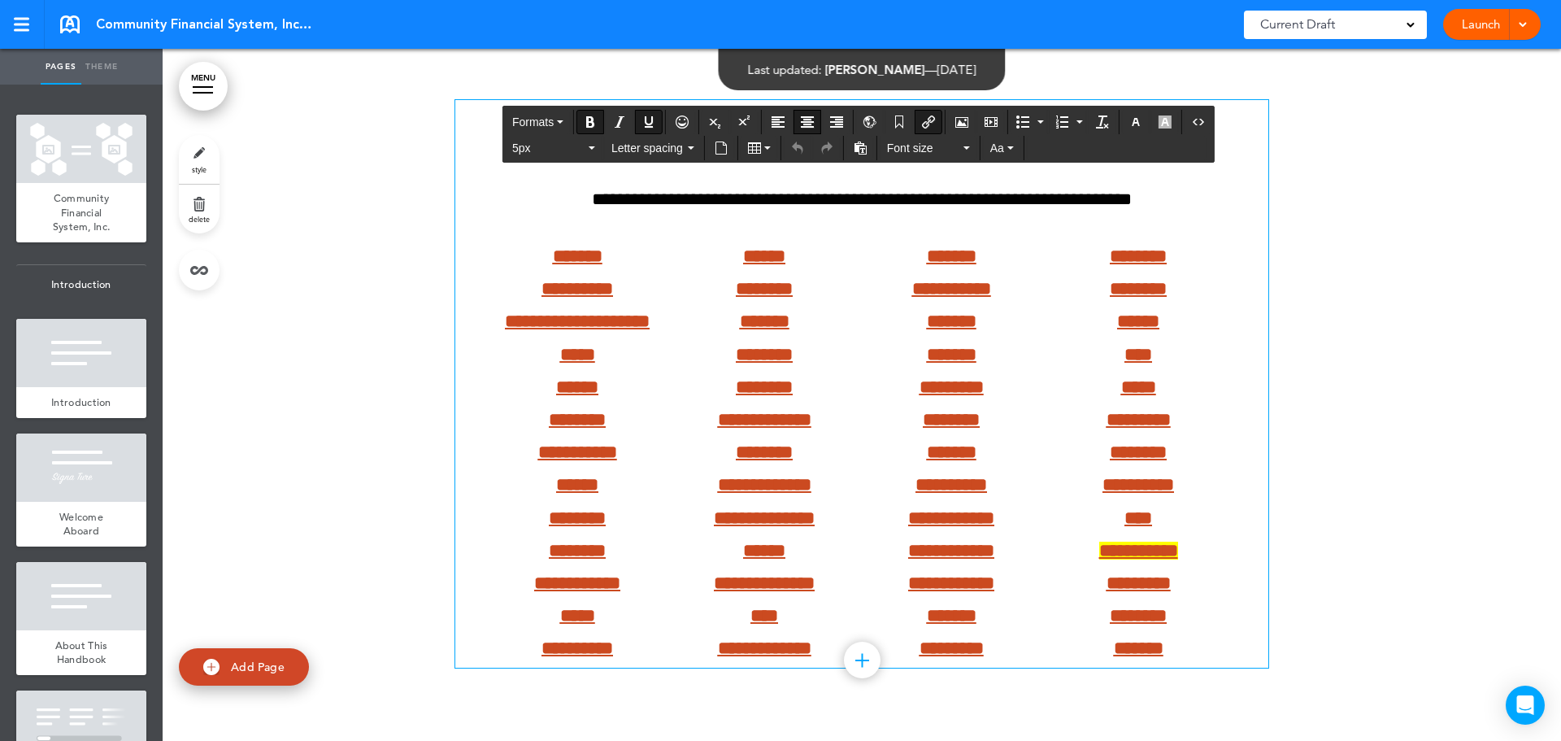
click at [587, 265] on strong "*******" at bounding box center [578, 256] width 50 height 18
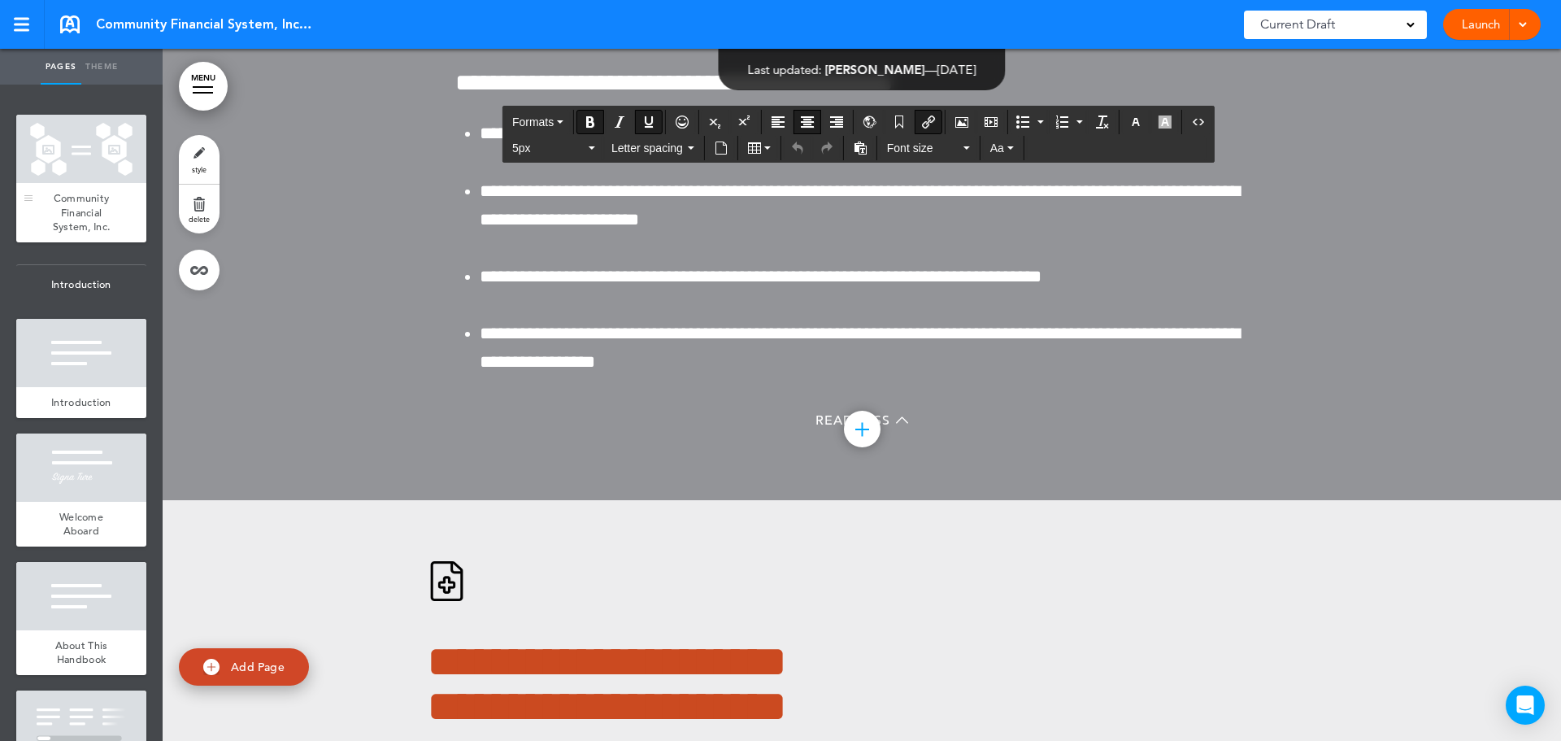
scroll to position [99840, 0]
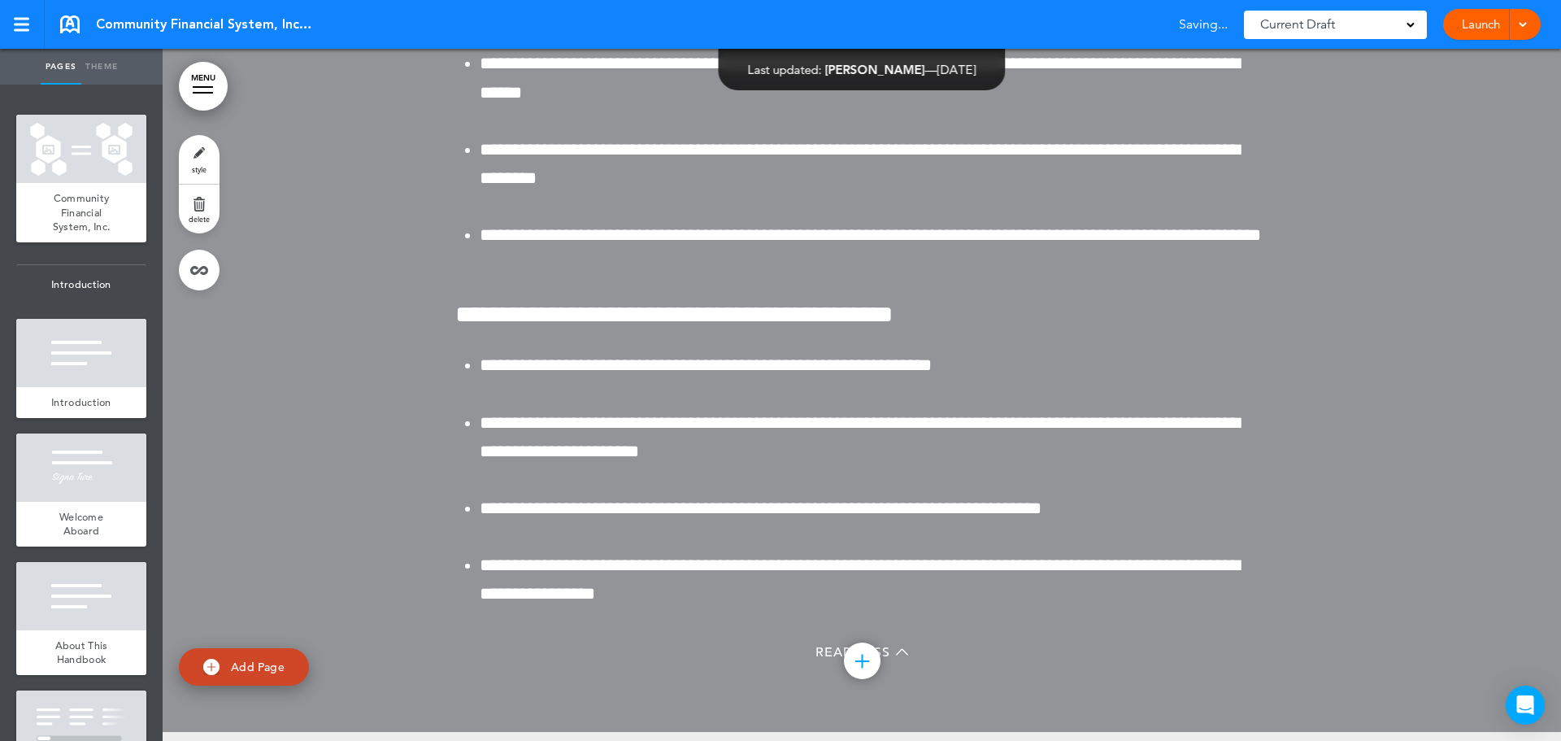
click at [215, 88] on link "MENU" at bounding box center [203, 86] width 49 height 49
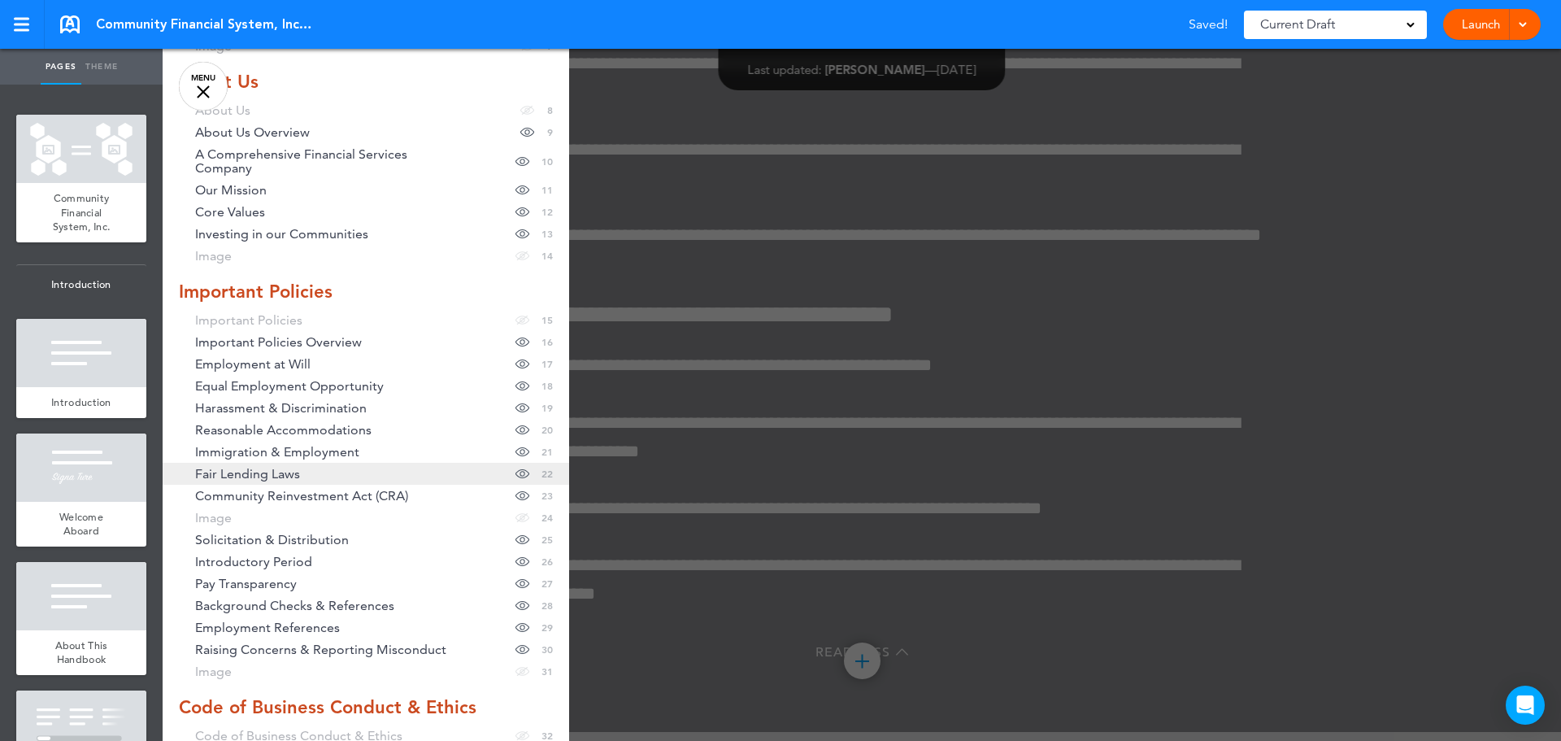
scroll to position [0, 0]
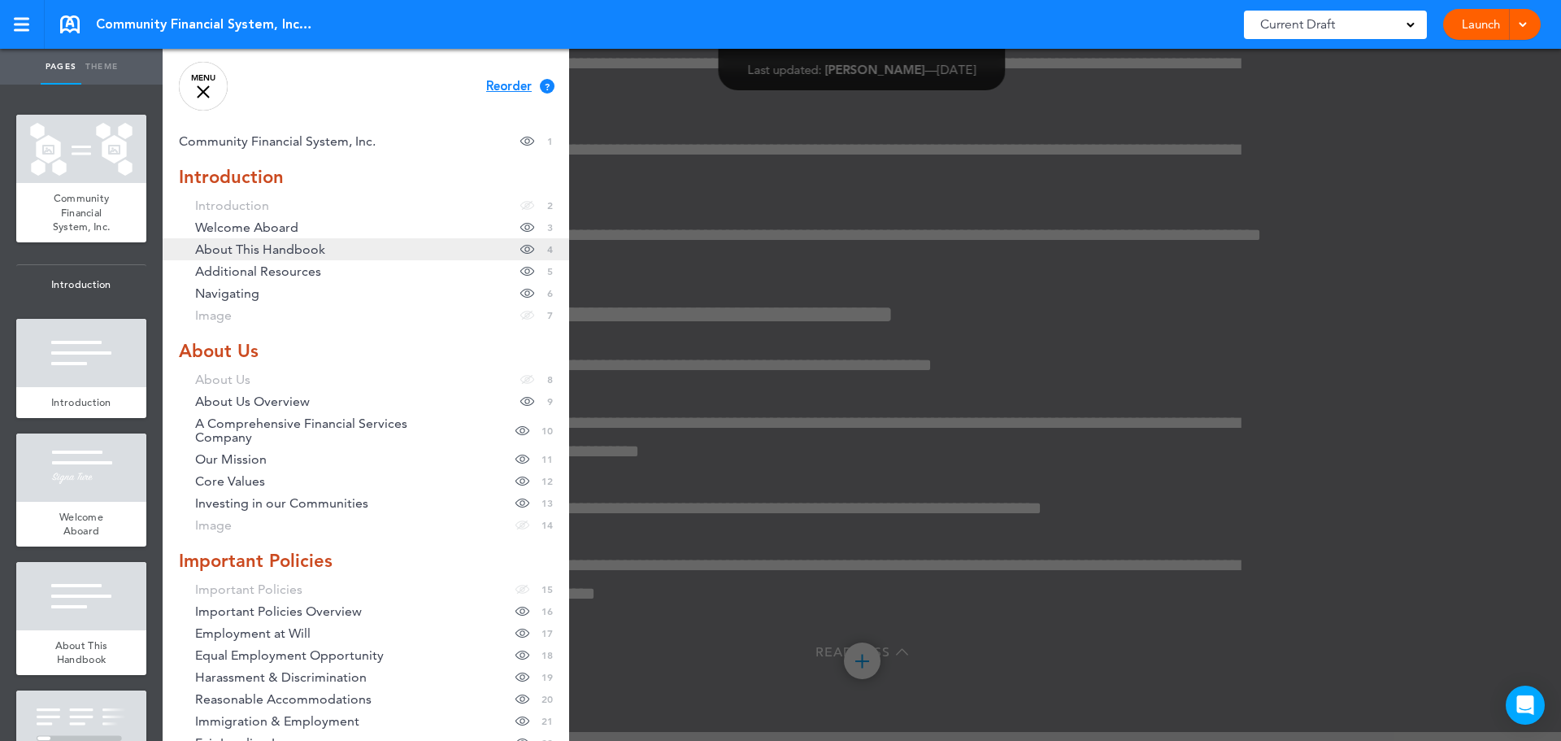
click at [300, 253] on span "About This Handbook" at bounding box center [260, 249] width 130 height 14
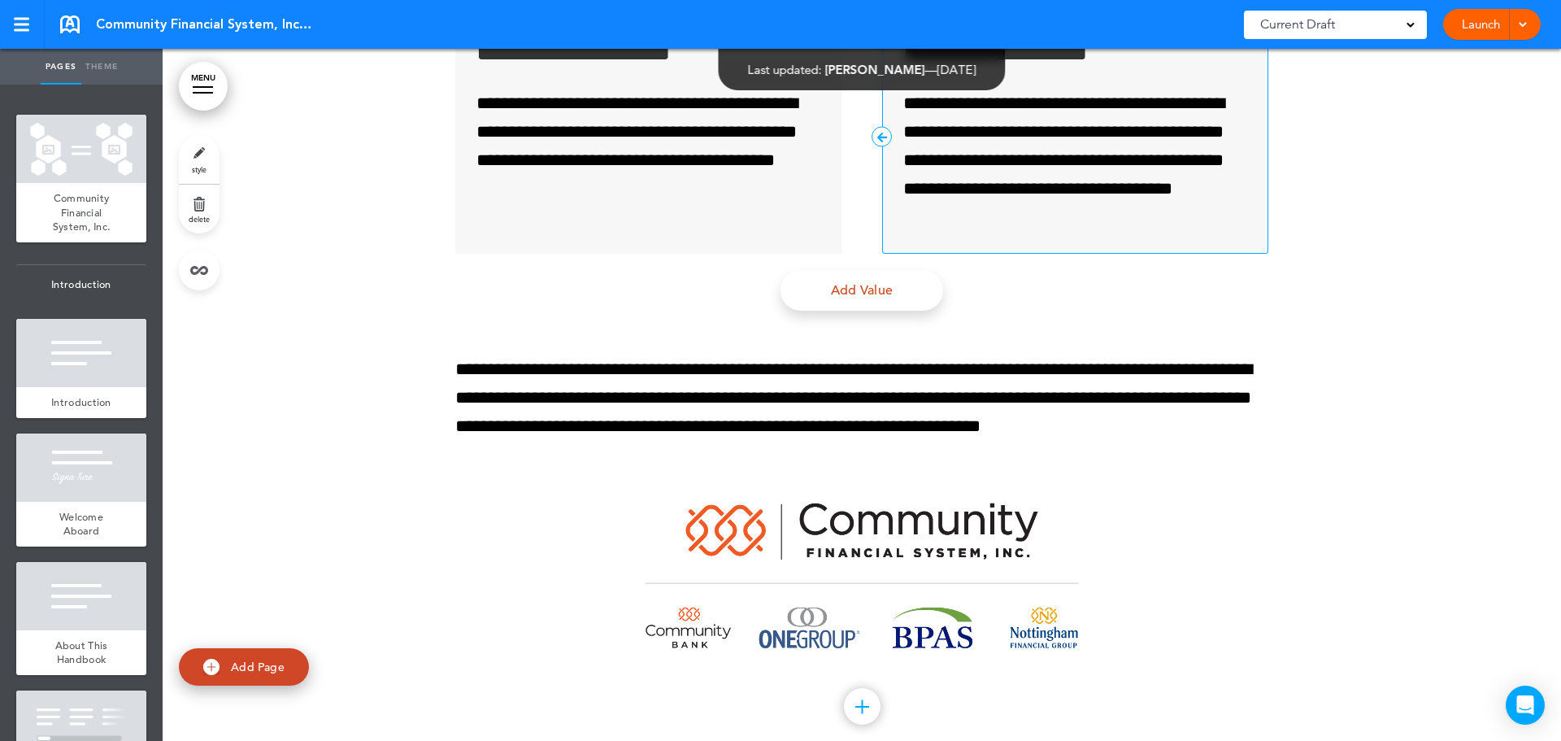
scroll to position [8251, 0]
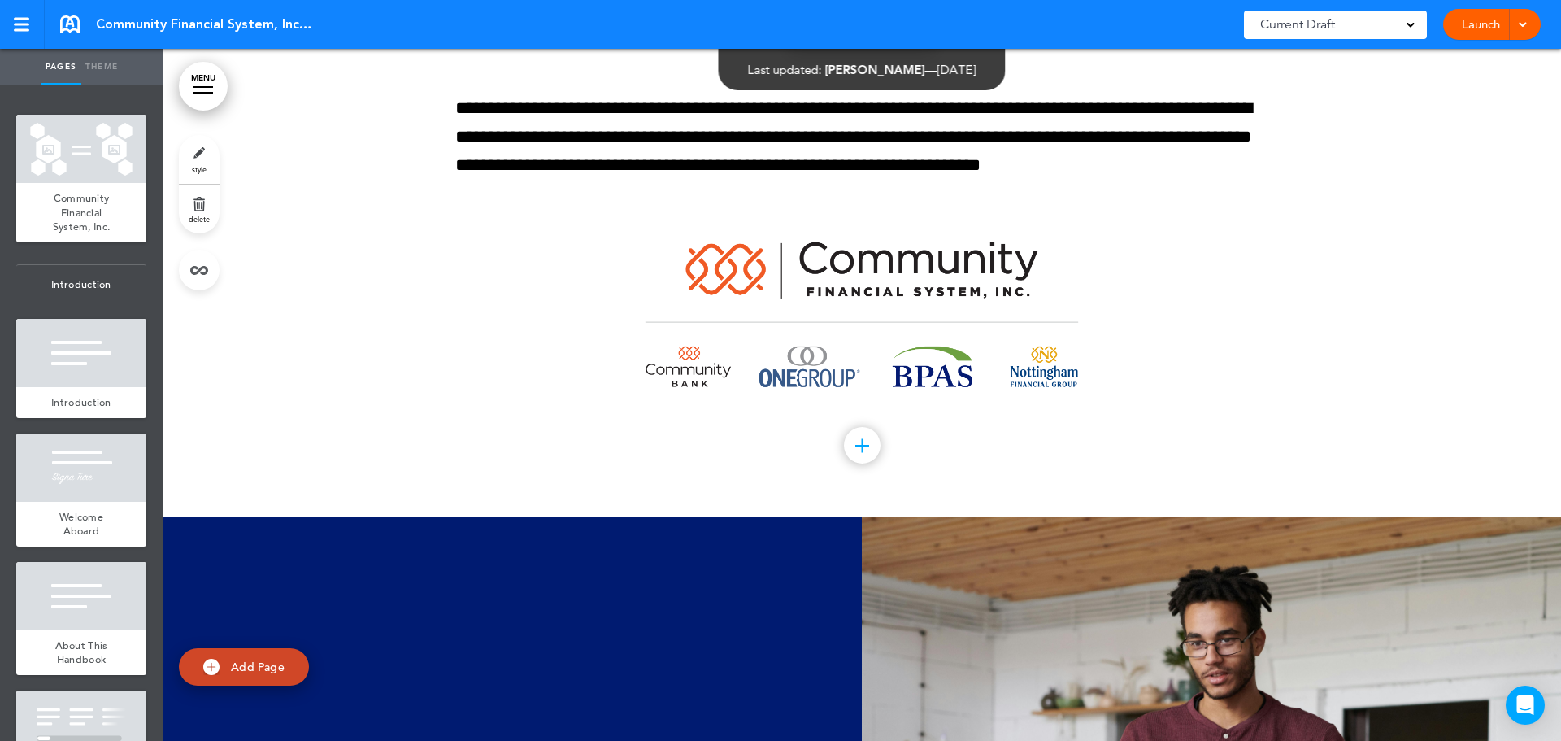
click at [226, 87] on link "MENU" at bounding box center [203, 86] width 49 height 49
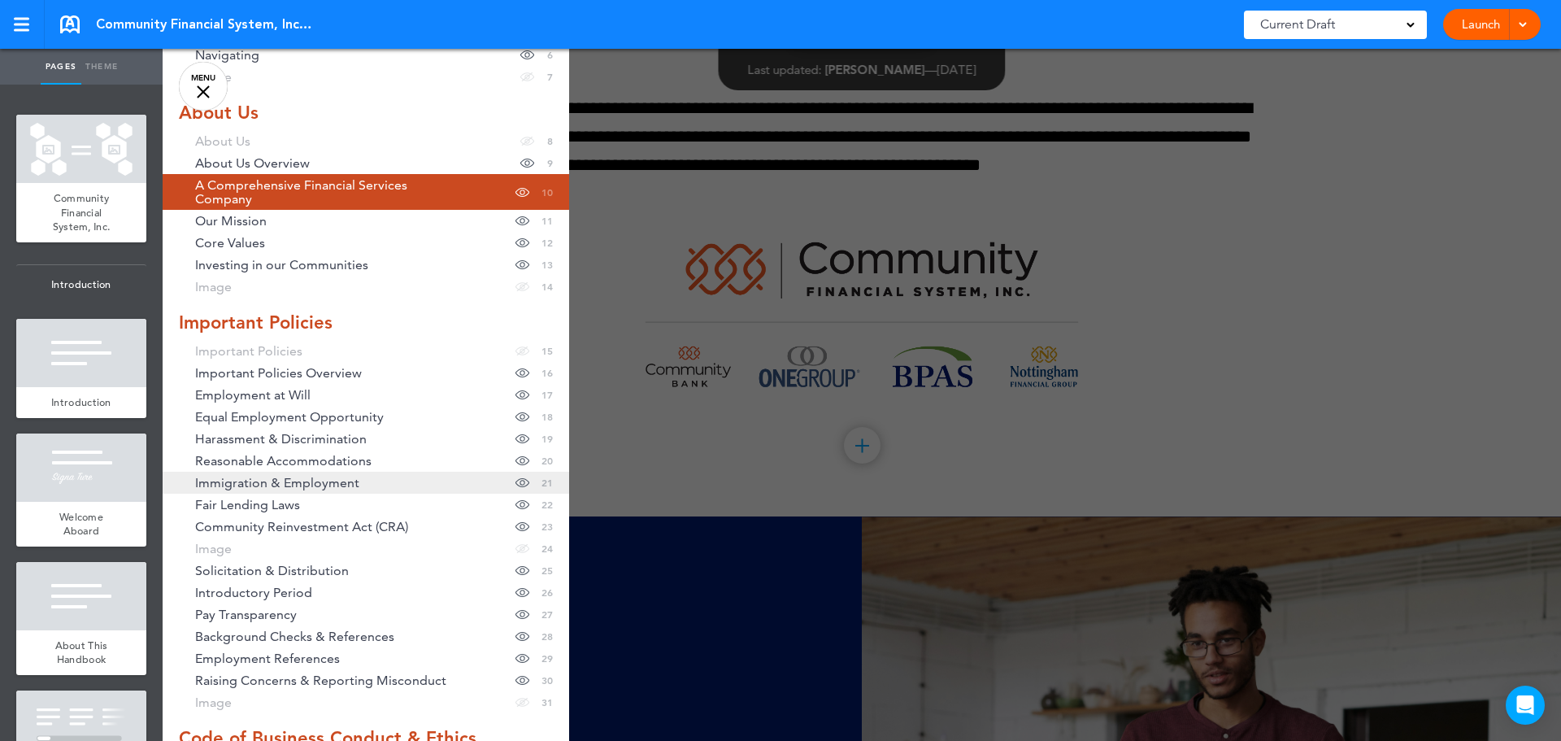
scroll to position [244, 0]
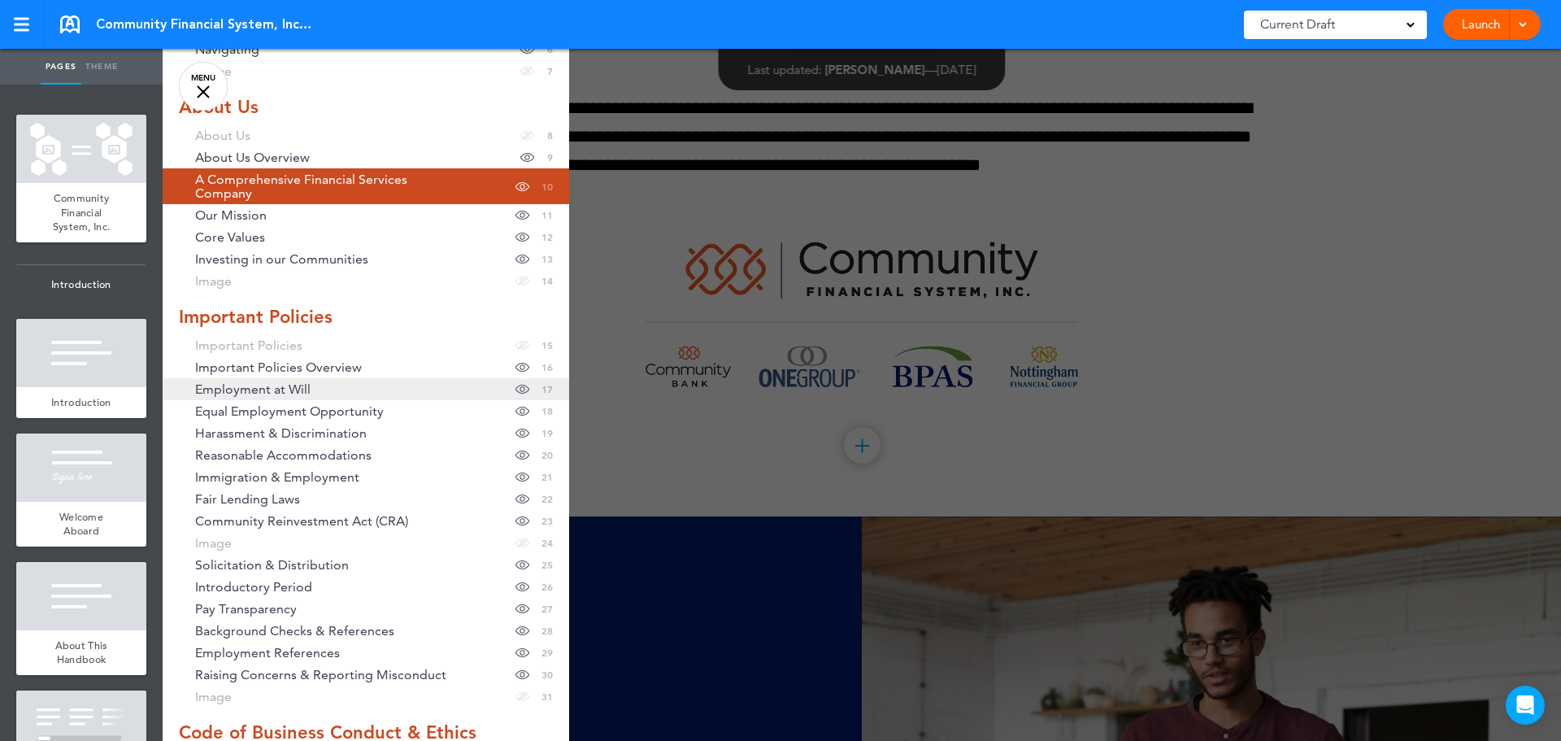
click at [316, 389] on link "Employment at [PERSON_NAME] page in table of contents 17" at bounding box center [366, 389] width 407 height 22
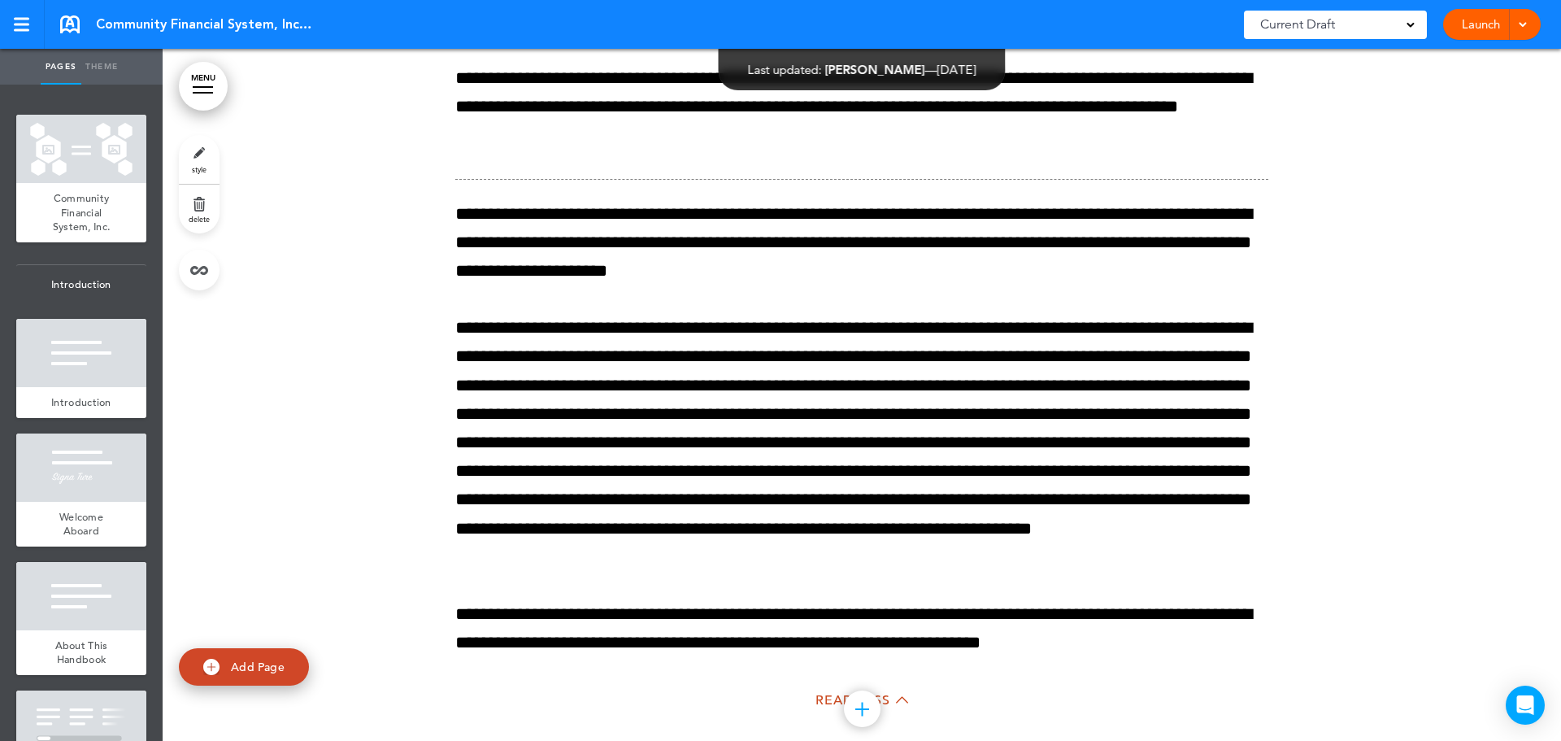
scroll to position [15023, 0]
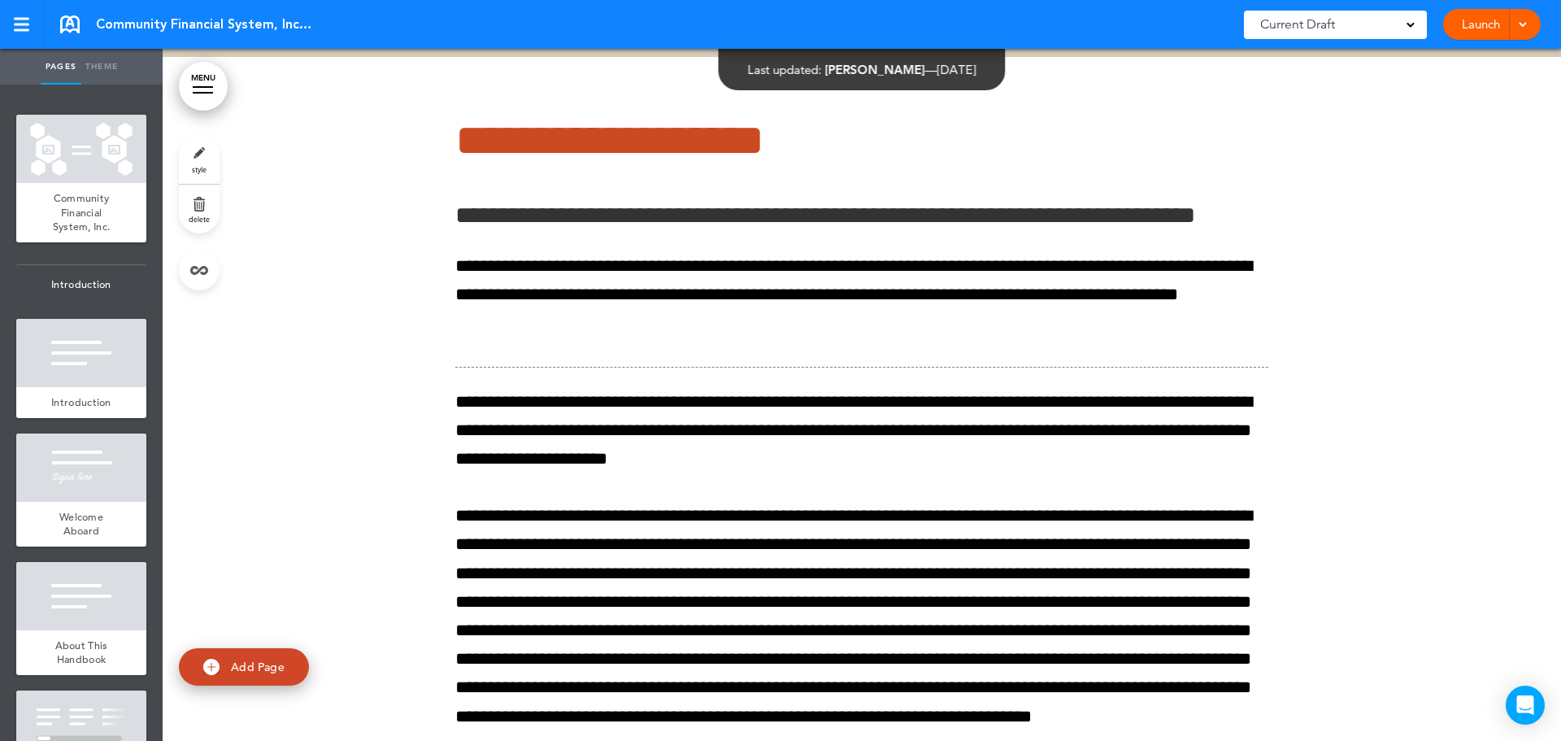
click at [76, 24] on link at bounding box center [70, 24] width 20 height 18
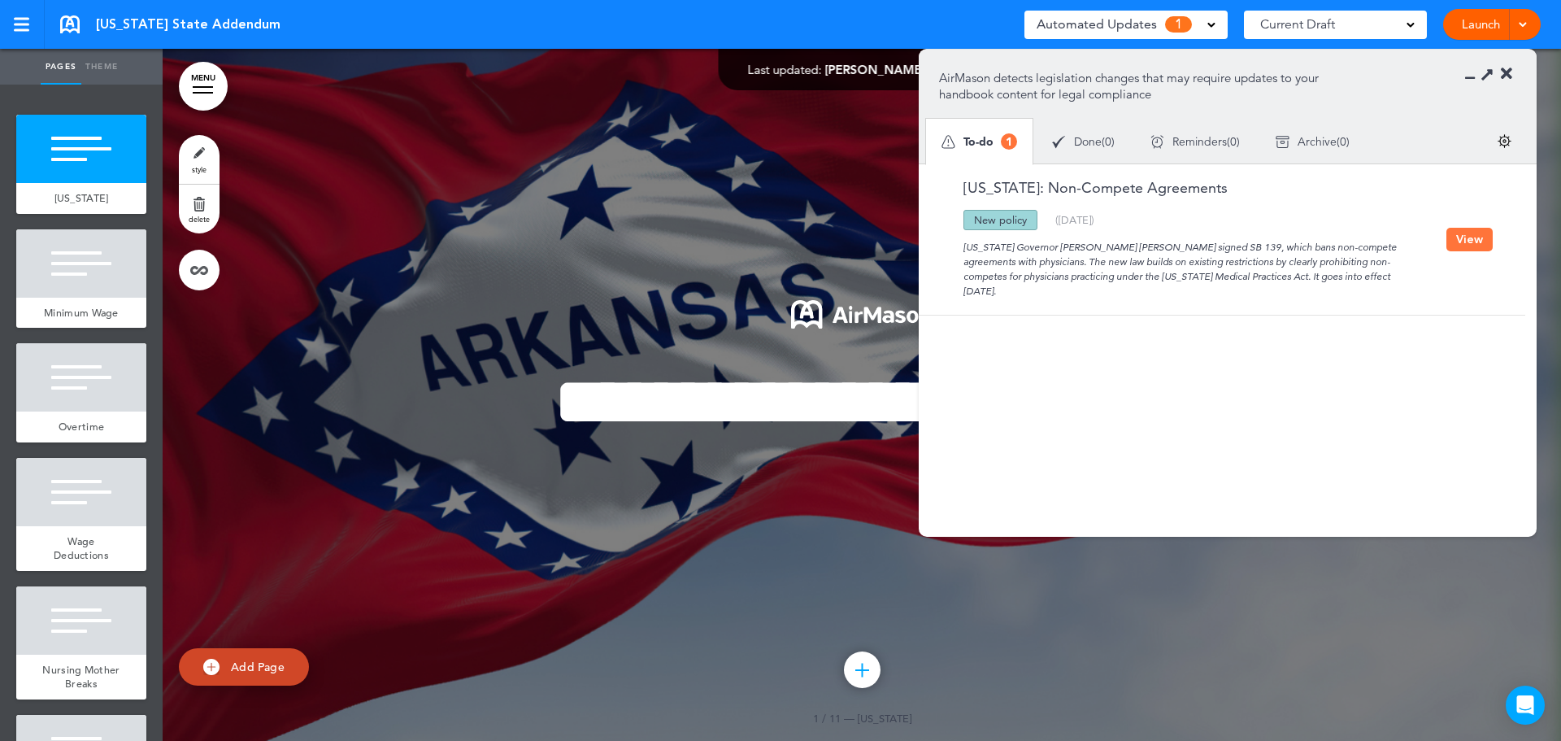
click at [1471, 228] on button "View" at bounding box center [1470, 240] width 46 height 24
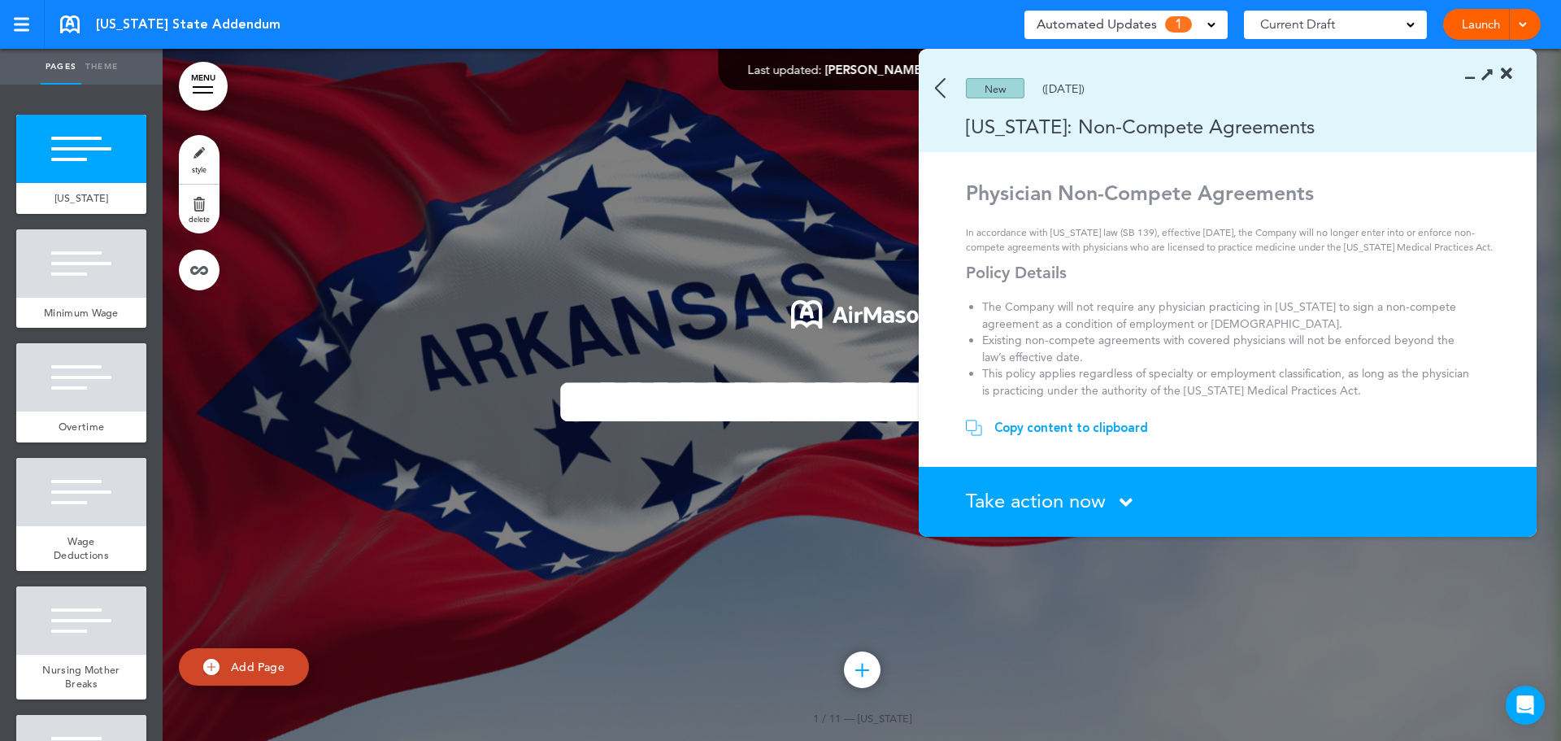
click at [1135, 501] on div "Take action now Click here to change the status" at bounding box center [1237, 501] width 542 height 21
click at [1126, 497] on icon at bounding box center [1126, 502] width 13 height 20
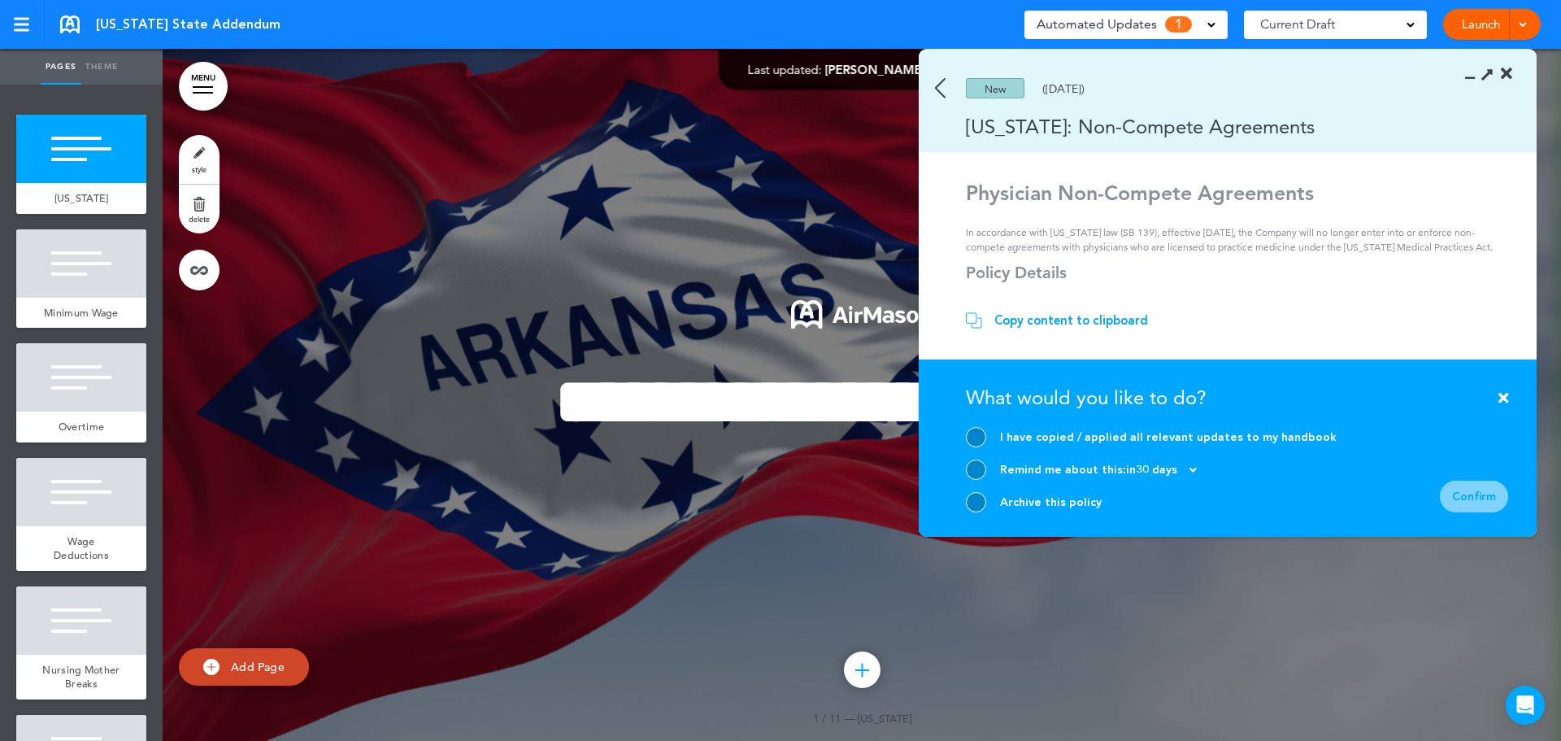
click at [1508, 71] on icon at bounding box center [1506, 74] width 11 height 16
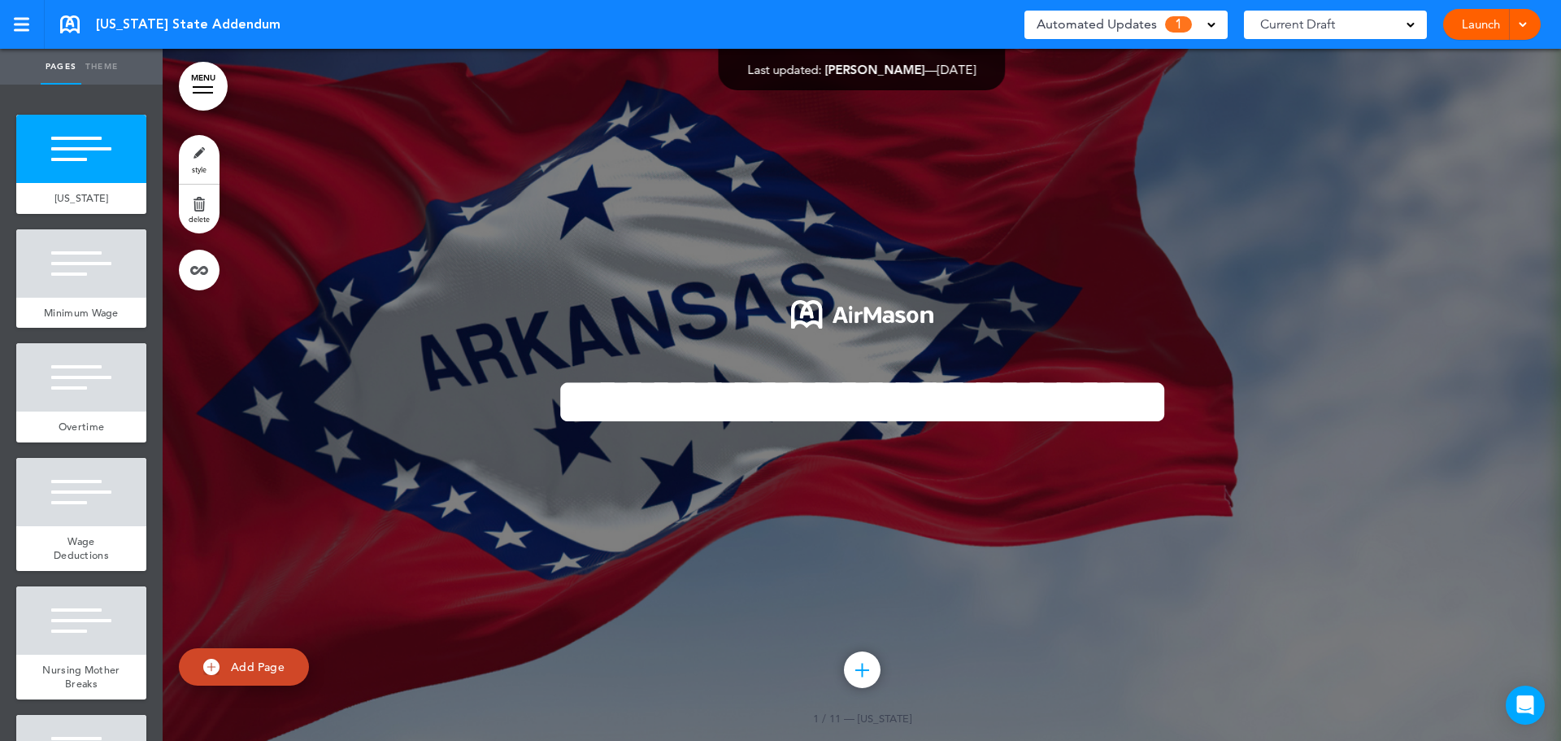
click at [66, 17] on link at bounding box center [70, 24] width 20 height 18
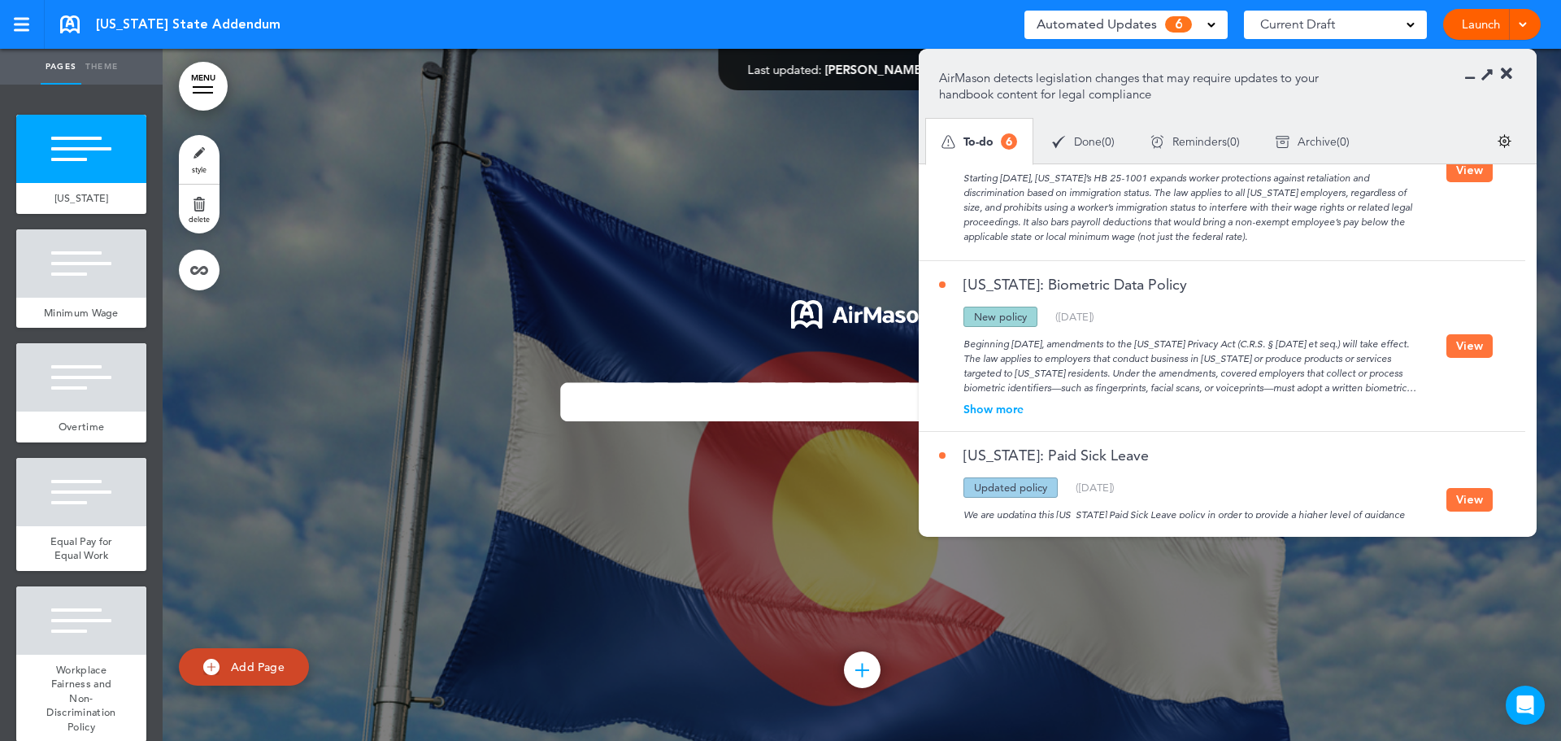
scroll to position [244, 0]
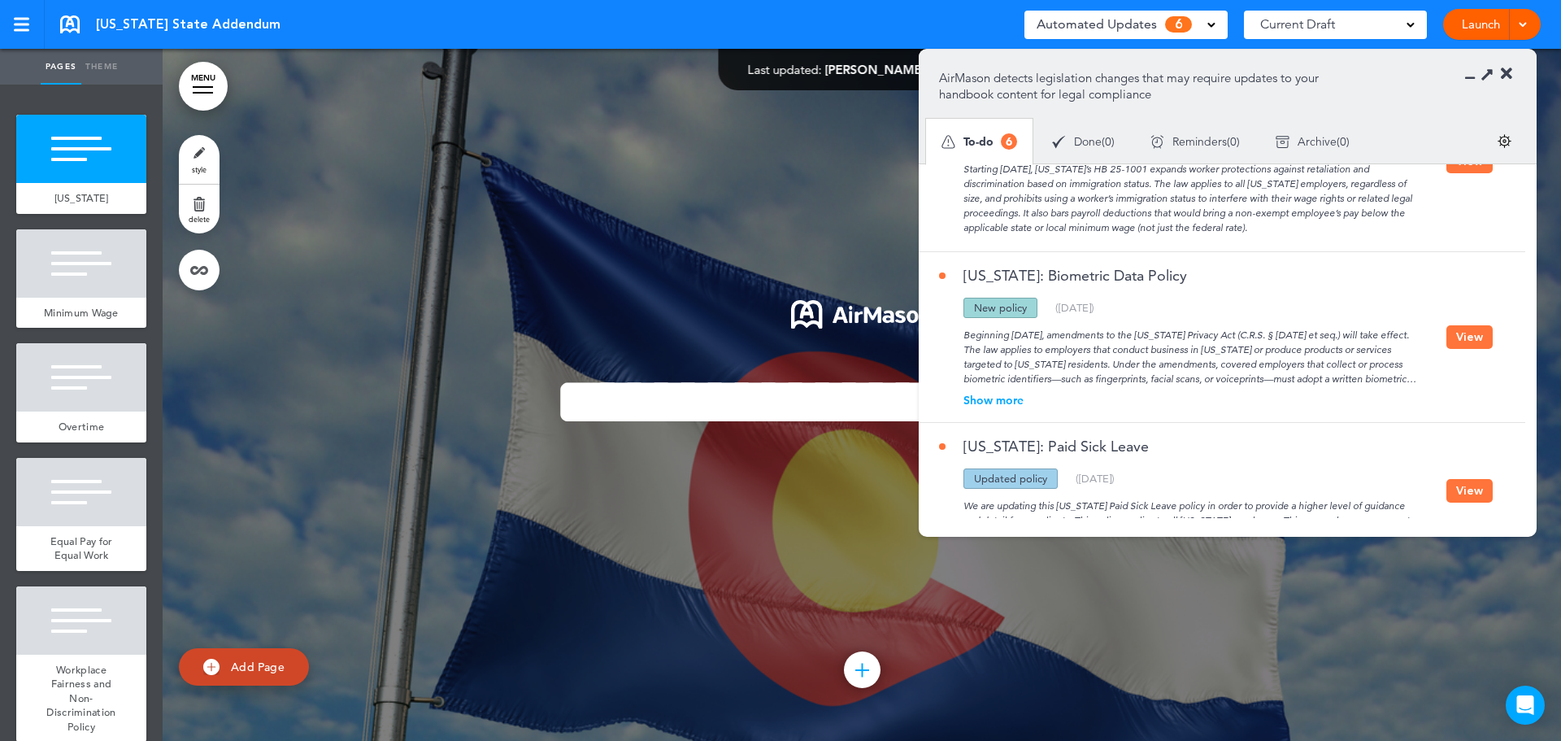
click at [1001, 394] on div "Show more" at bounding box center [1192, 399] width 507 height 11
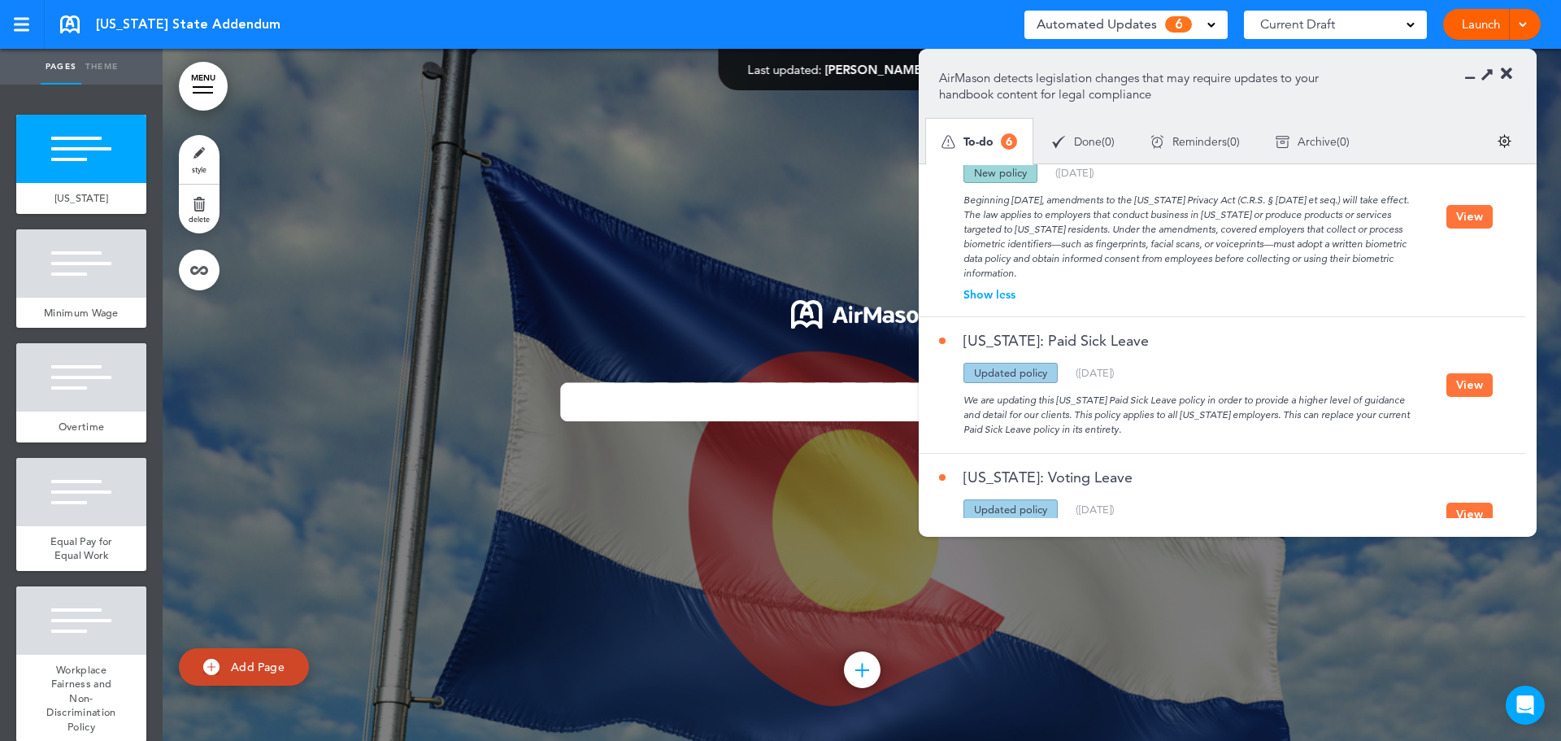
scroll to position [407, 0]
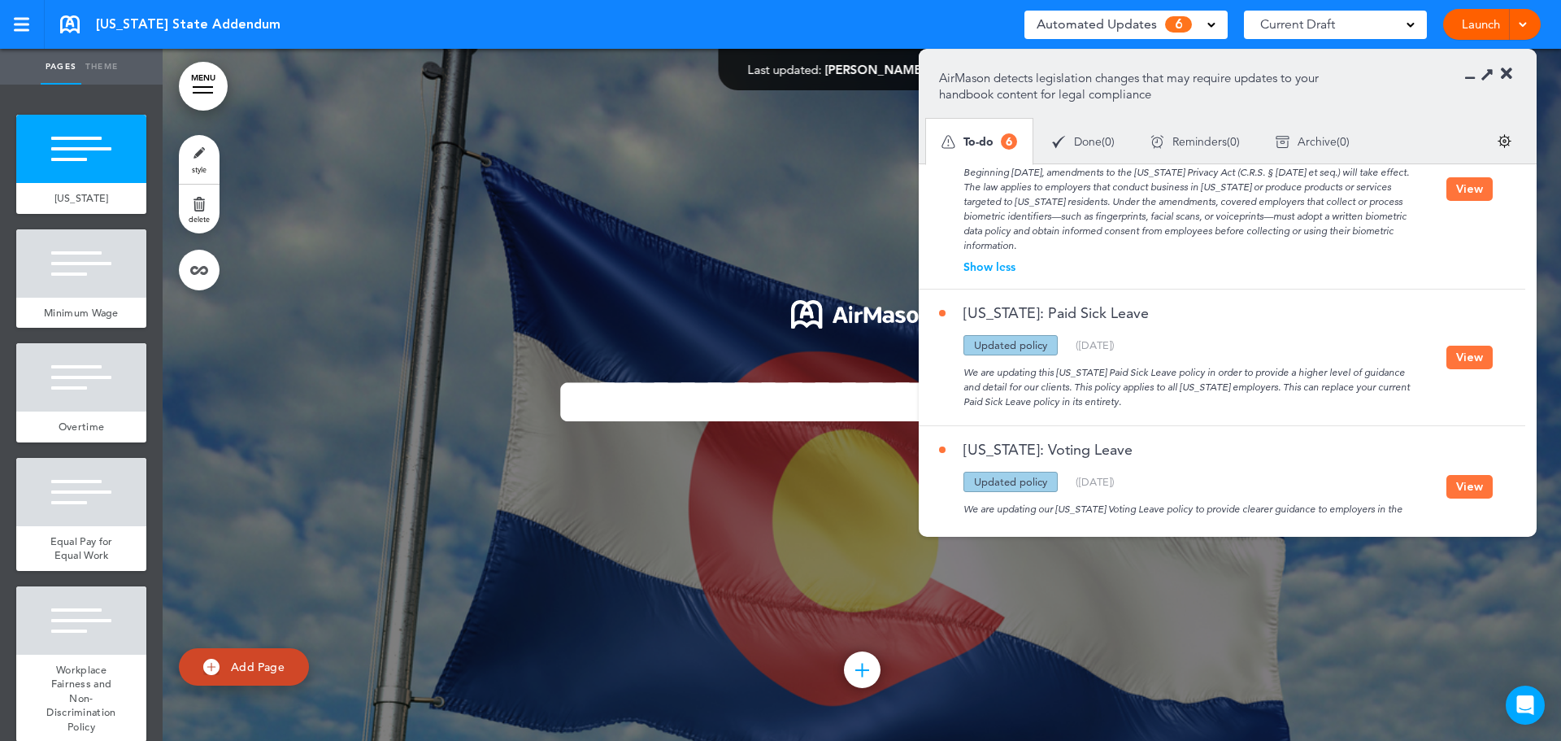
click at [1482, 346] on button "View" at bounding box center [1470, 358] width 46 height 24
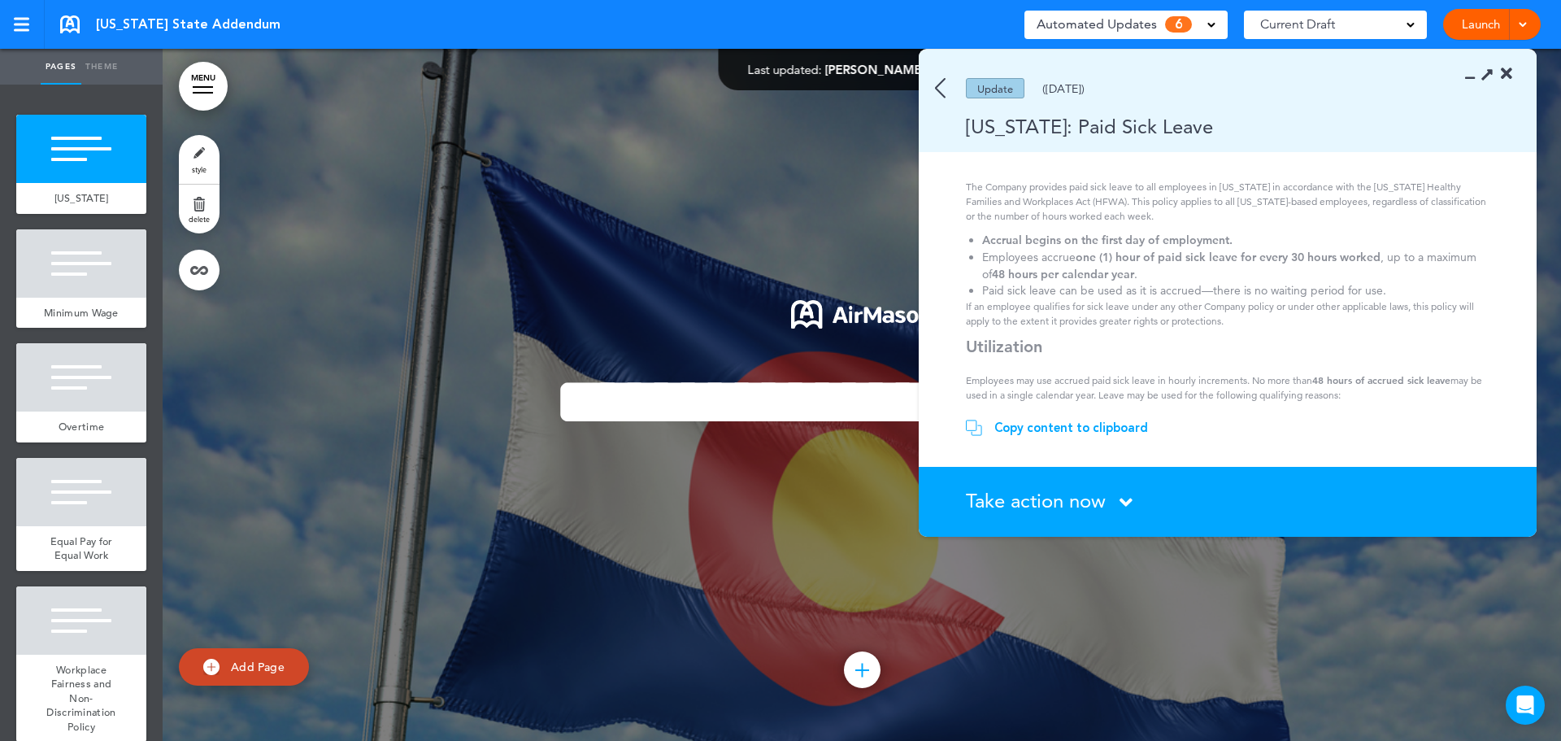
scroll to position [0, 0]
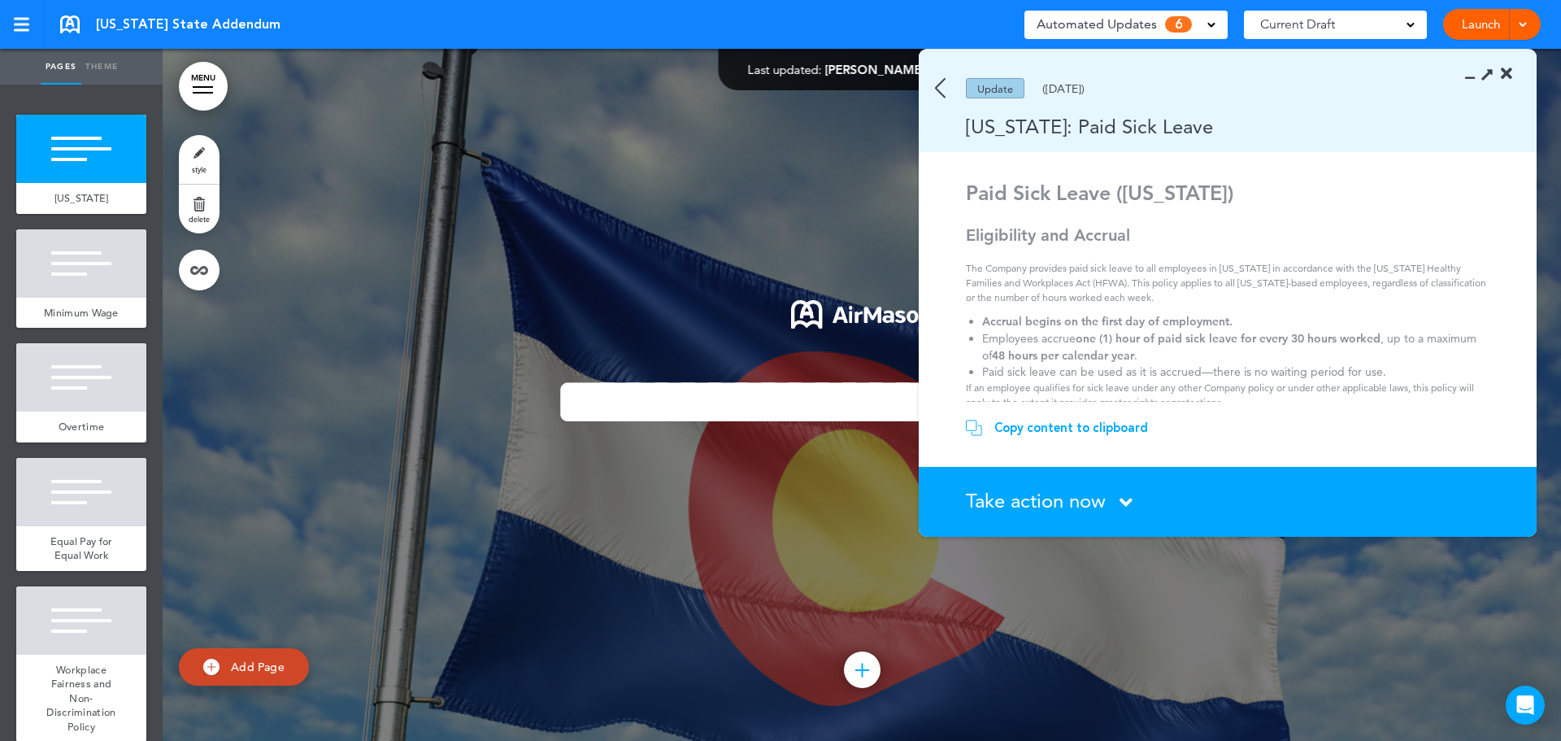
click at [1509, 66] on icon at bounding box center [1506, 74] width 11 height 16
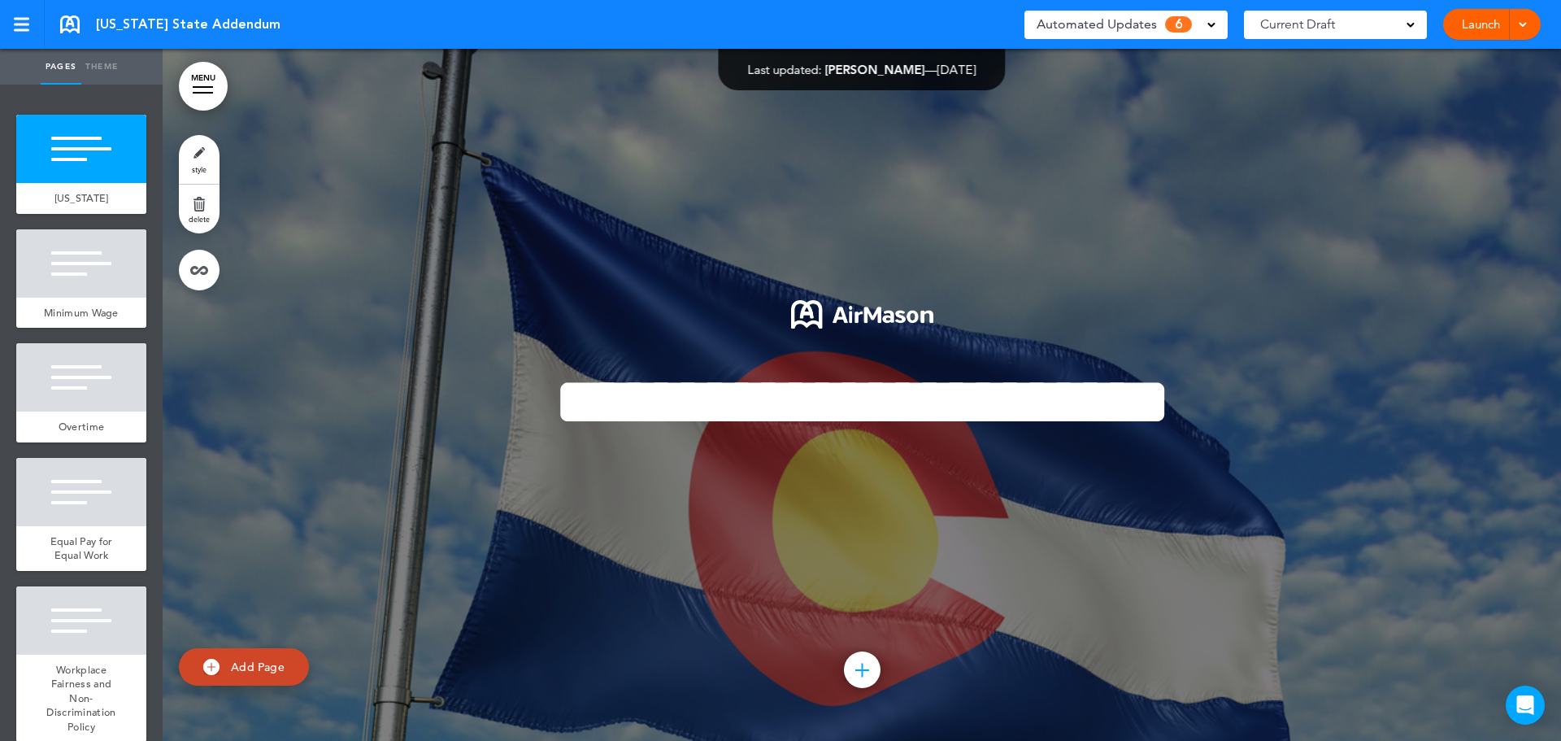
click at [72, 20] on link at bounding box center [70, 24] width 20 height 18
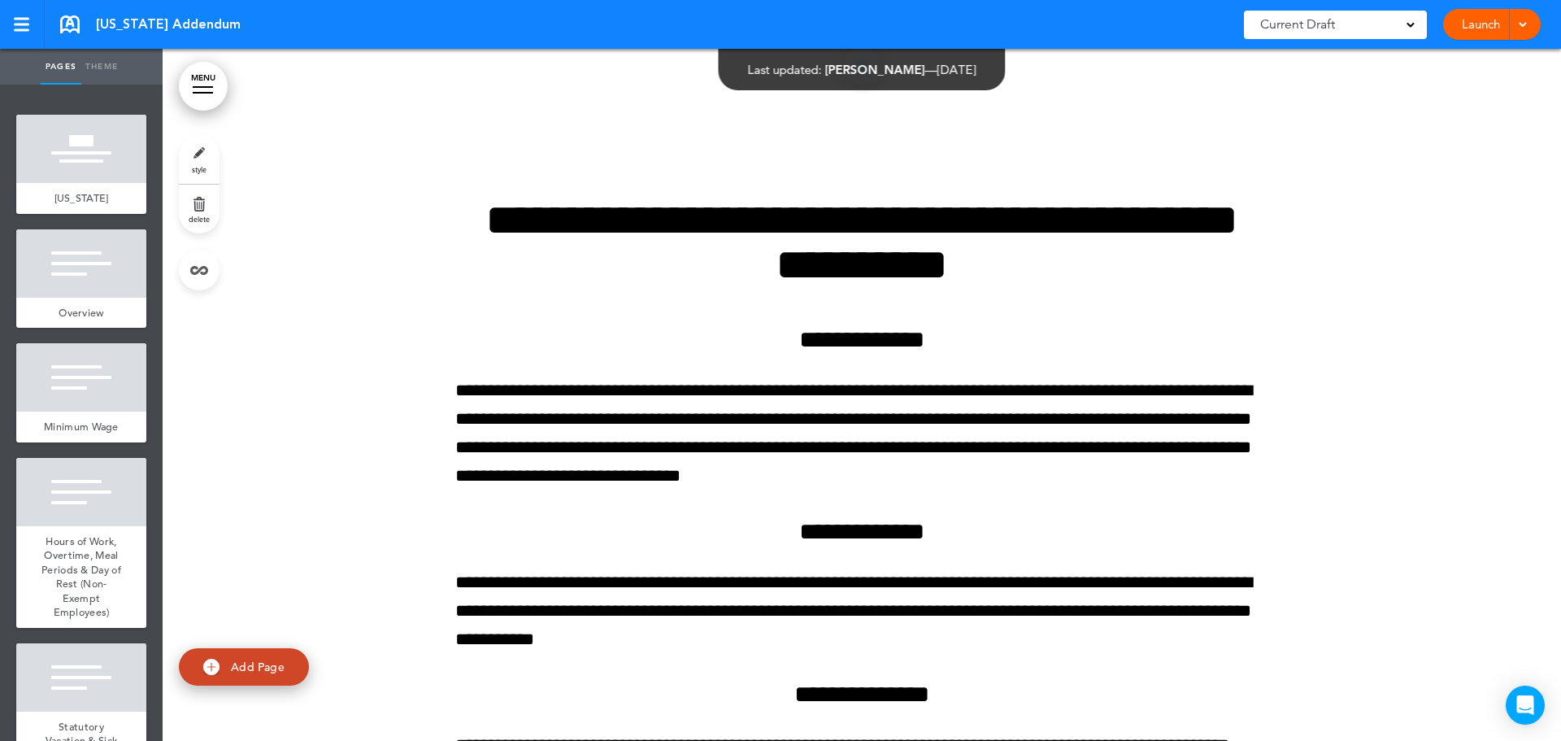
scroll to position [5449, 0]
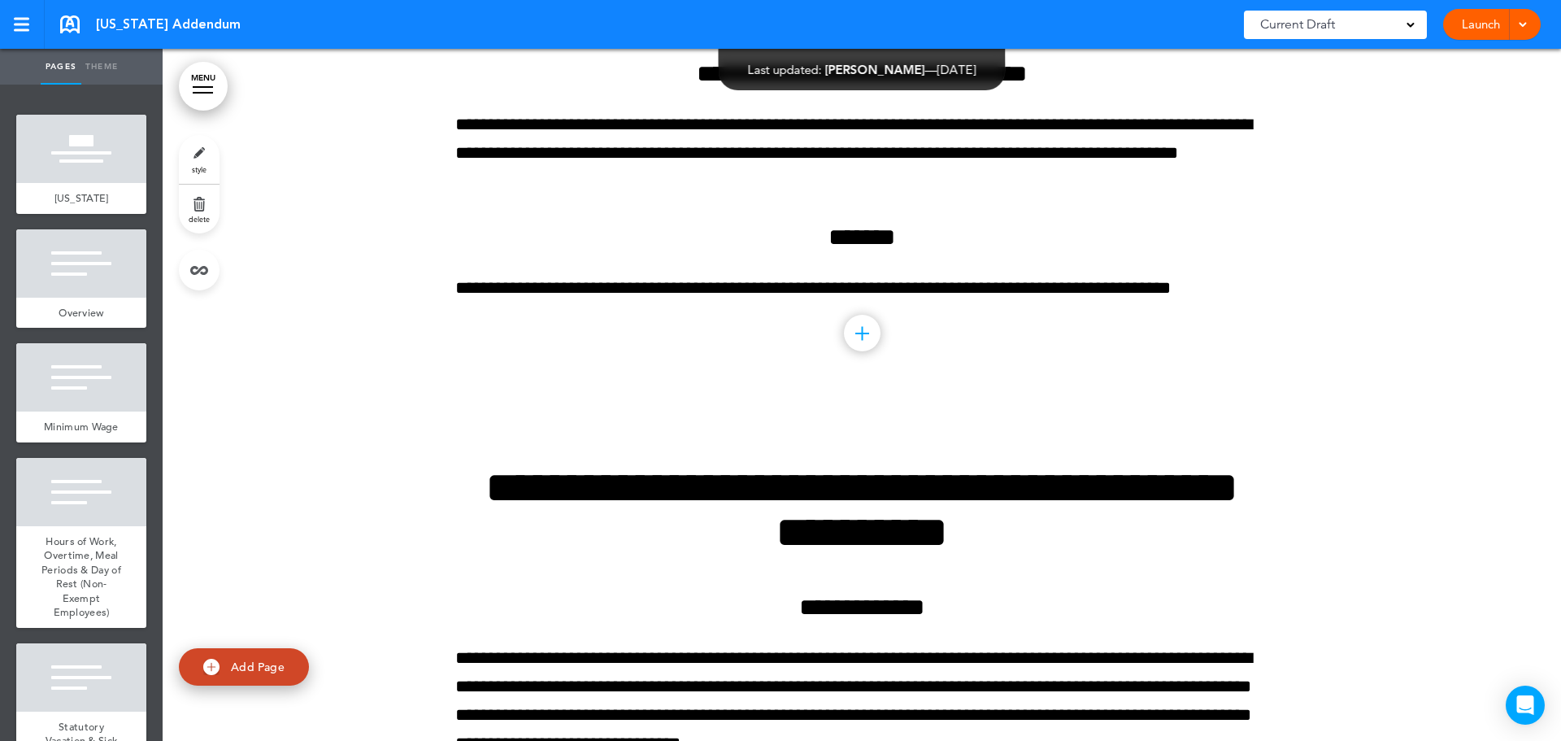
click at [72, 22] on link at bounding box center [70, 24] width 20 height 18
